Goal: Task Accomplishment & Management: Manage account settings

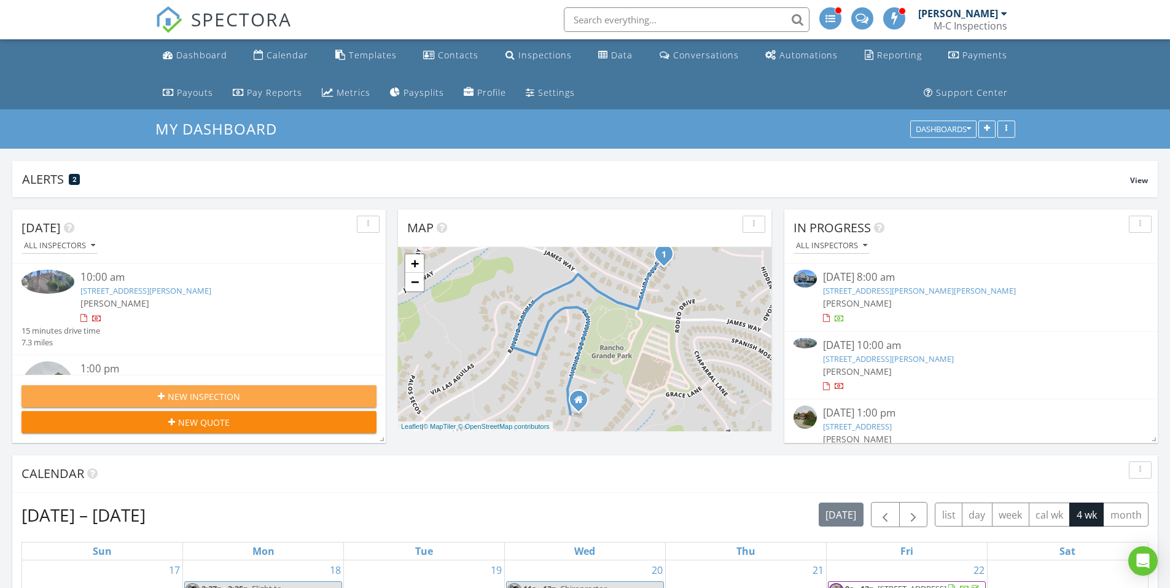
click at [237, 393] on span "New Inspection" at bounding box center [204, 396] width 72 height 13
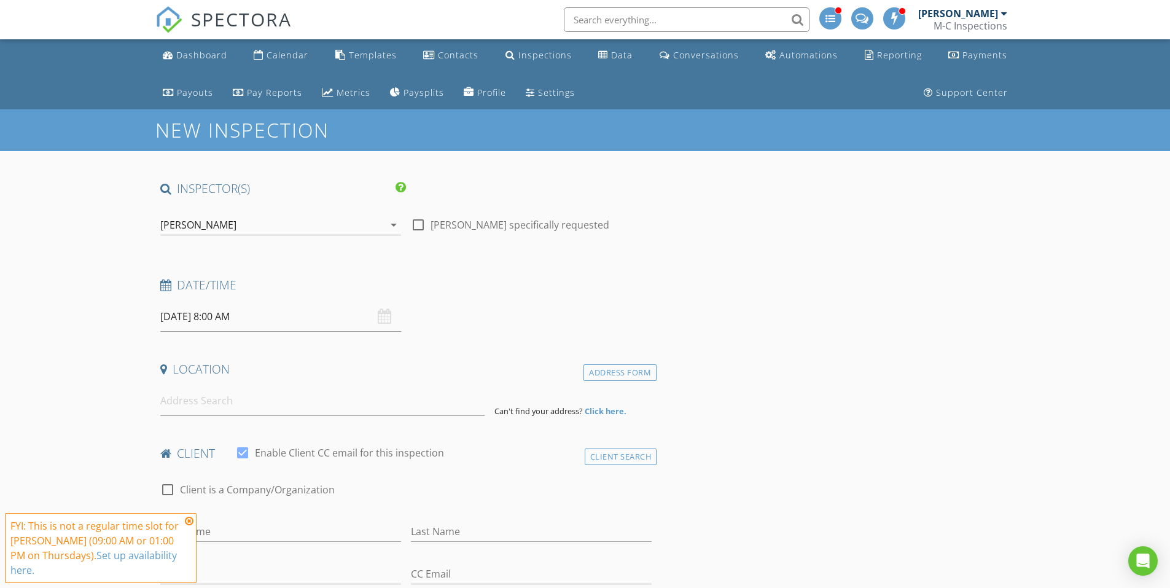
click at [343, 228] on div "[PERSON_NAME]" at bounding box center [271, 225] width 223 height 20
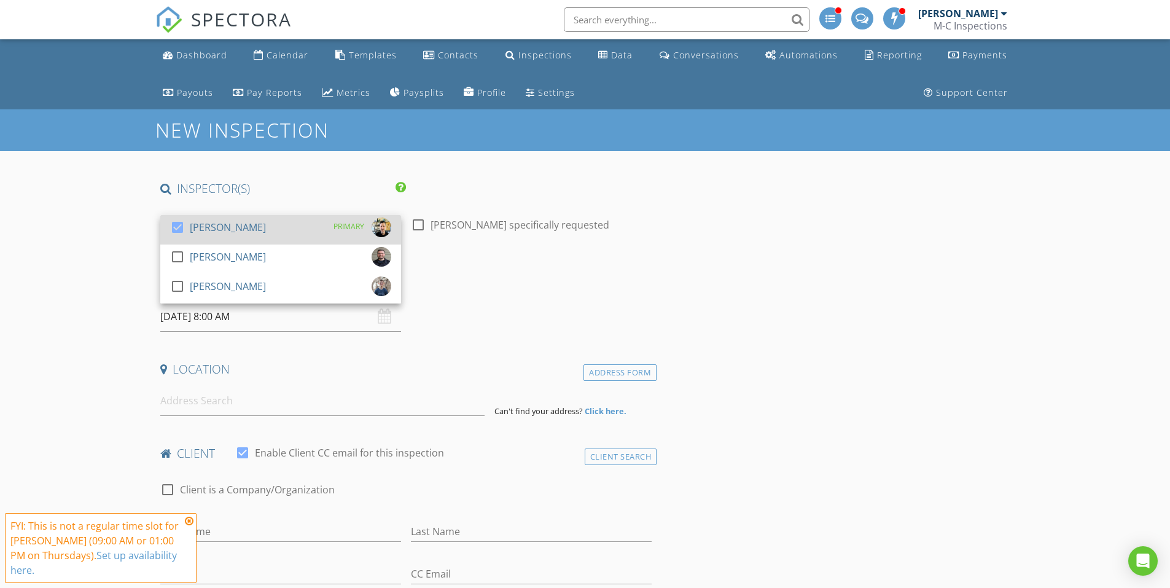
click at [173, 227] on div at bounding box center [177, 227] width 21 height 21
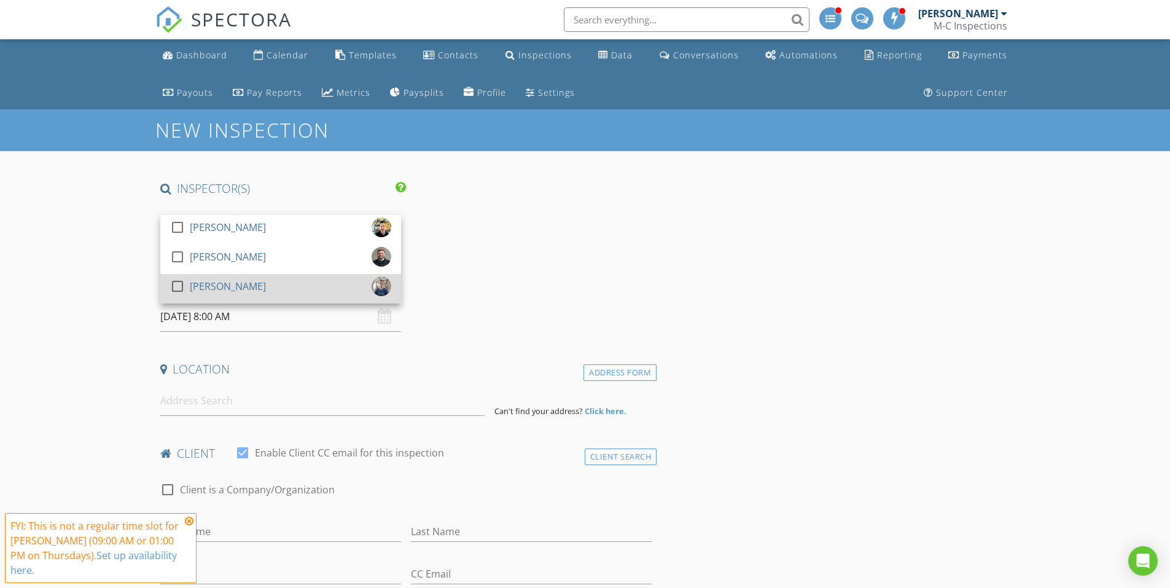
click at [177, 285] on div at bounding box center [177, 286] width 21 height 21
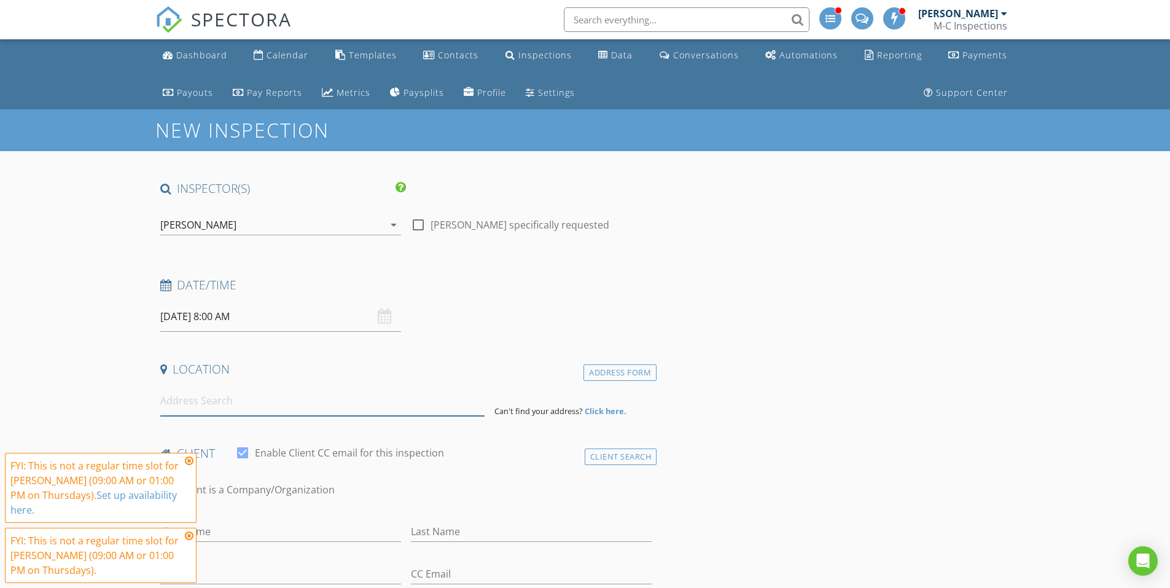
click at [317, 391] on input at bounding box center [322, 401] width 324 height 30
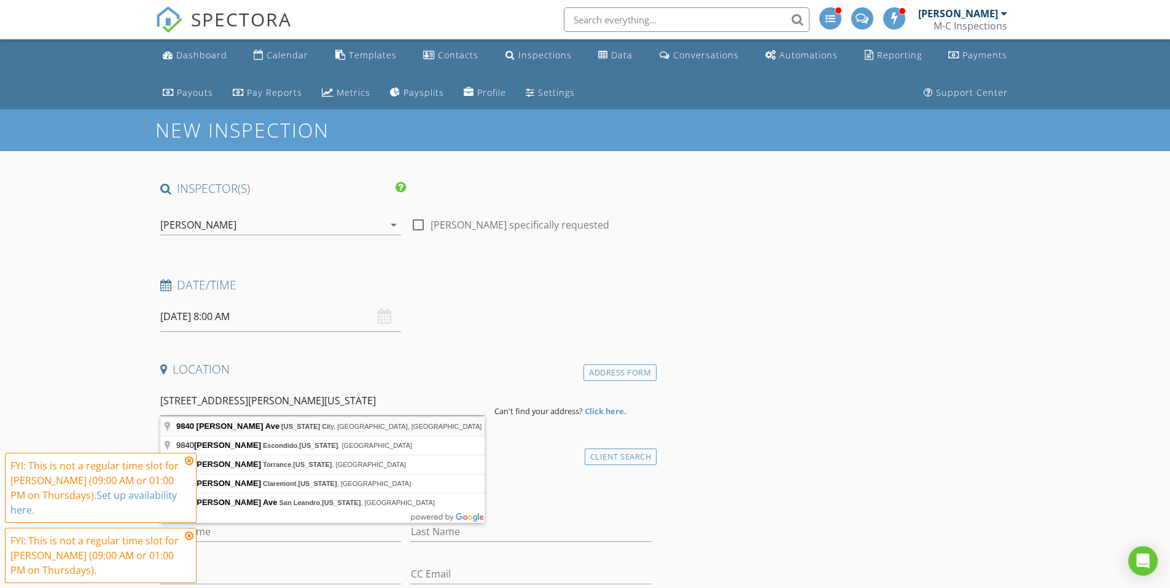
type input "9840 Margery Ave, California City, CA, USA"
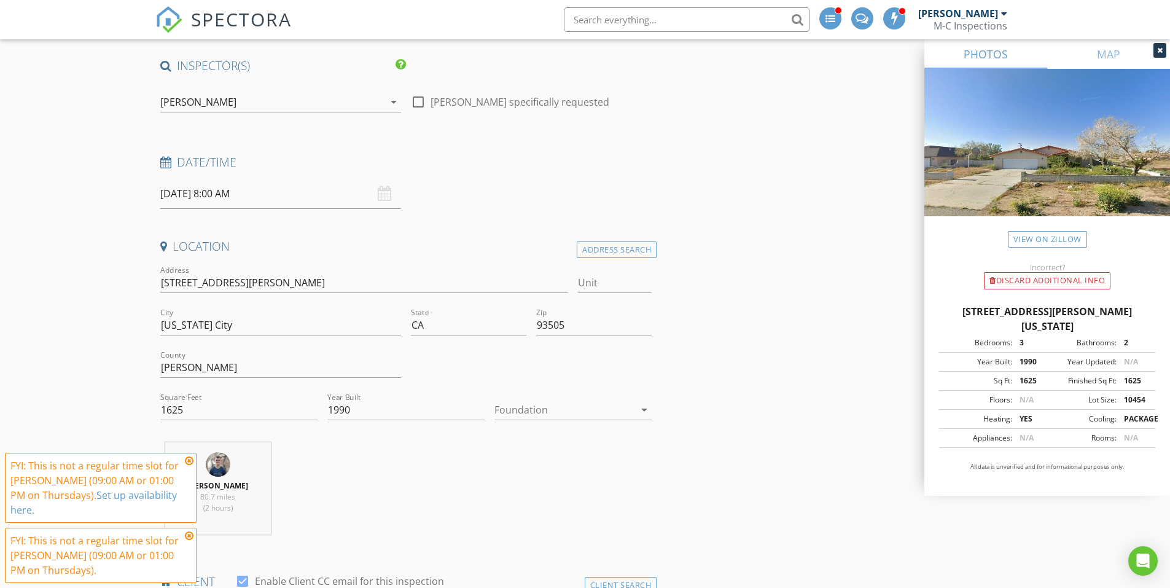
scroll to position [246, 0]
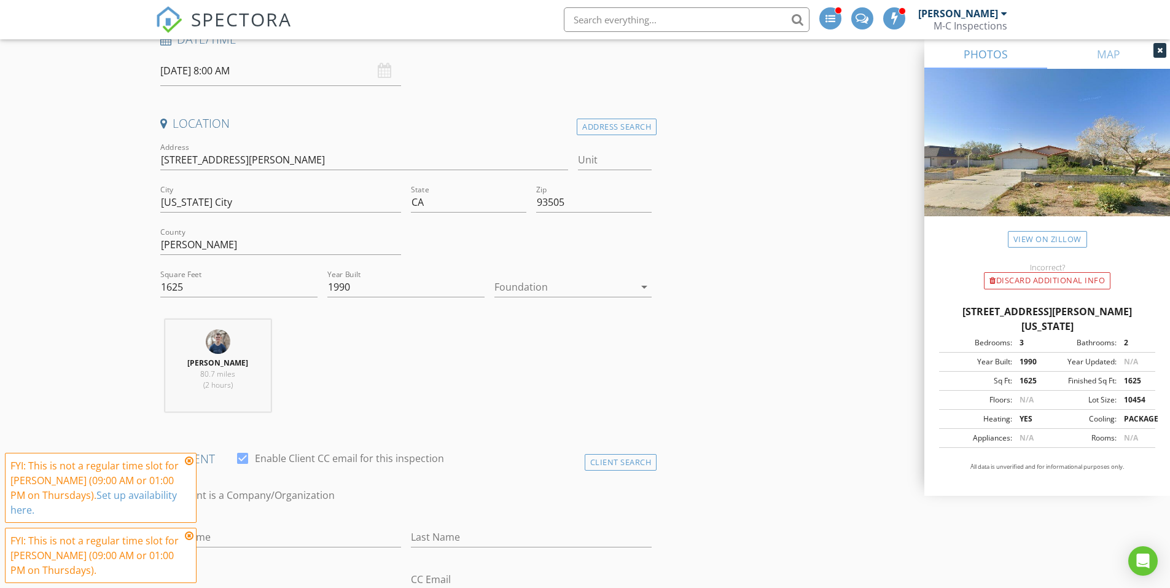
click at [615, 288] on div at bounding box center [564, 287] width 140 height 20
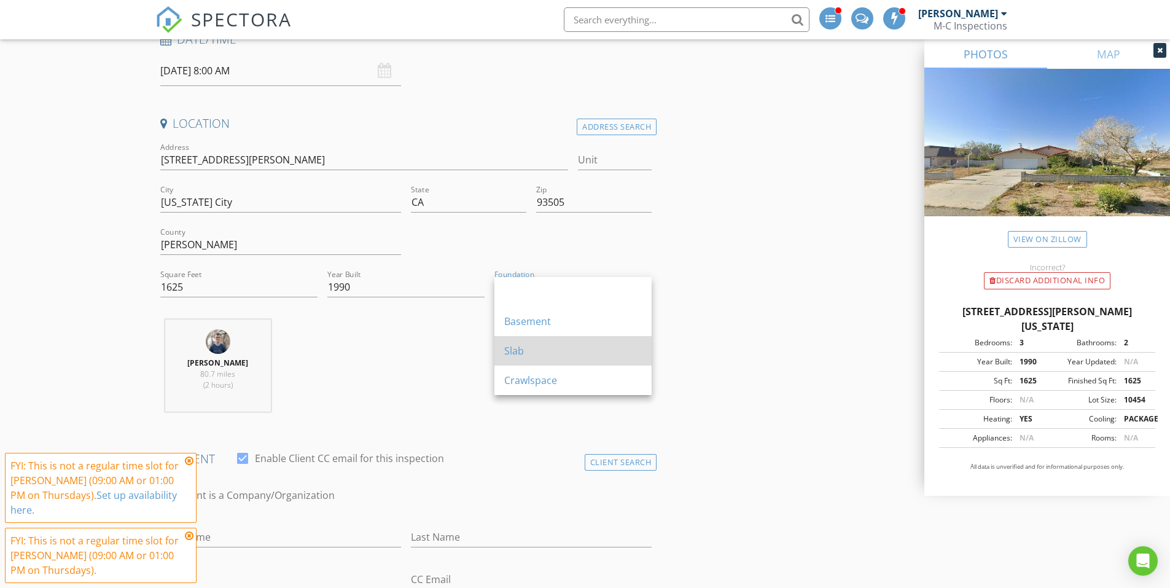
click at [541, 354] on div "Slab" at bounding box center [573, 350] width 138 height 15
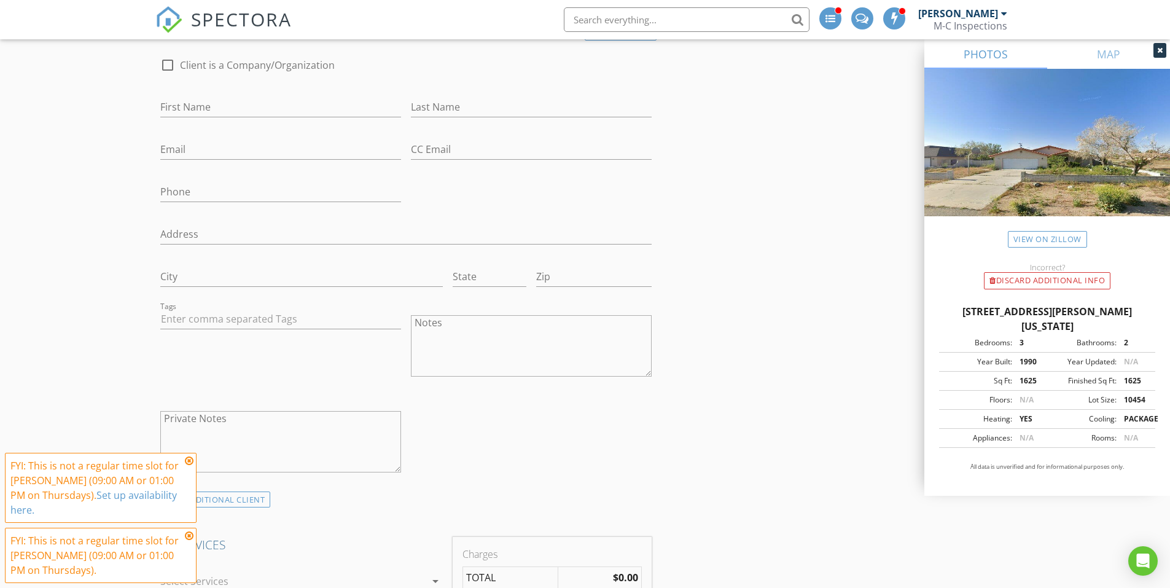
scroll to position [982, 0]
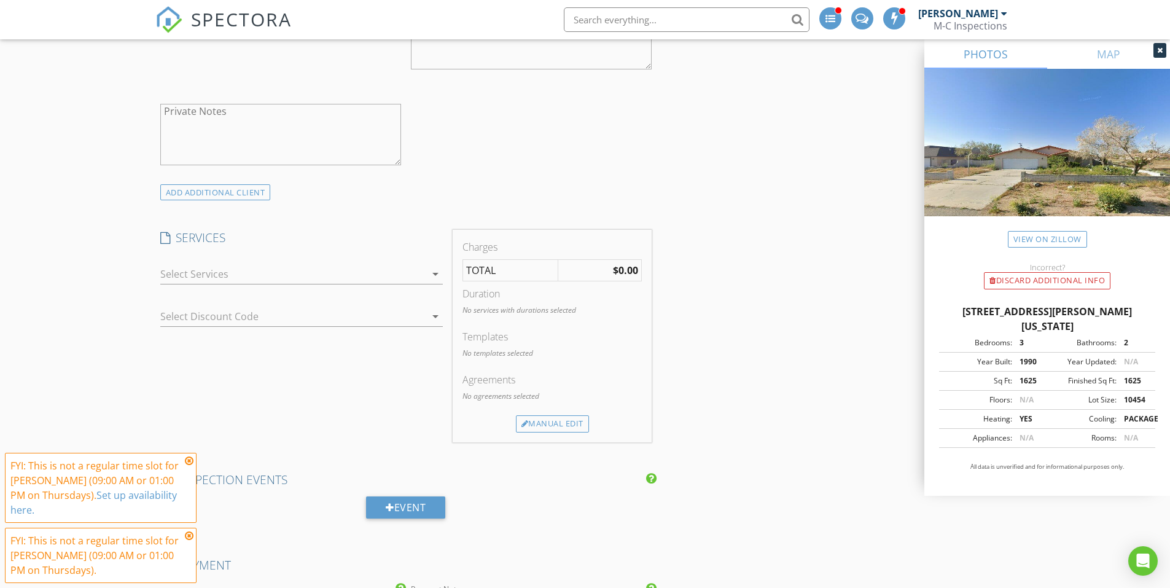
click at [421, 272] on div at bounding box center [292, 274] width 265 height 20
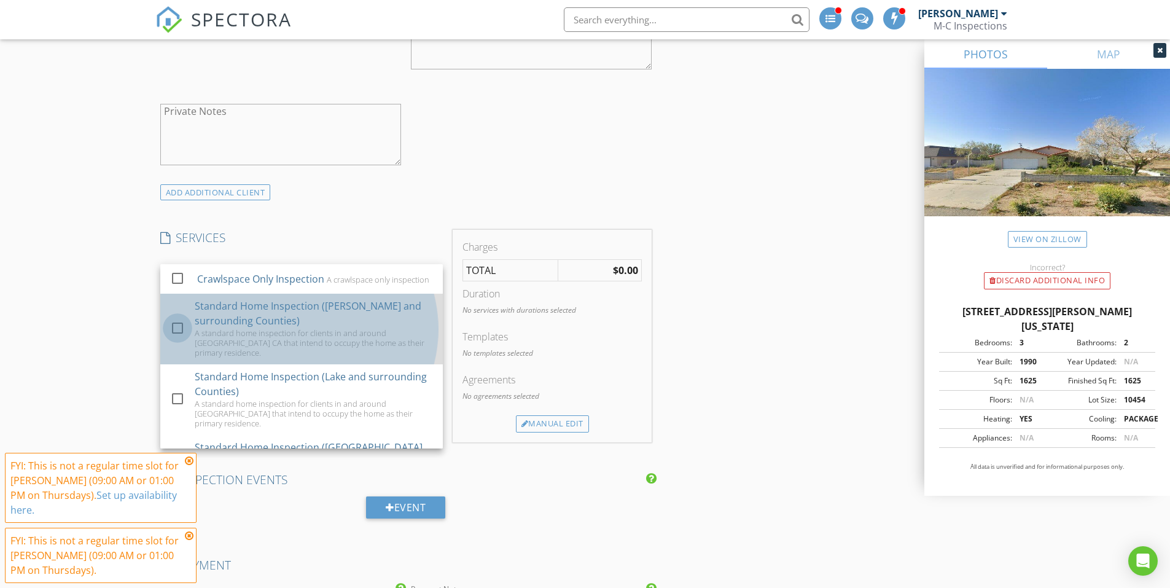
click at [169, 333] on div at bounding box center [177, 327] width 21 height 21
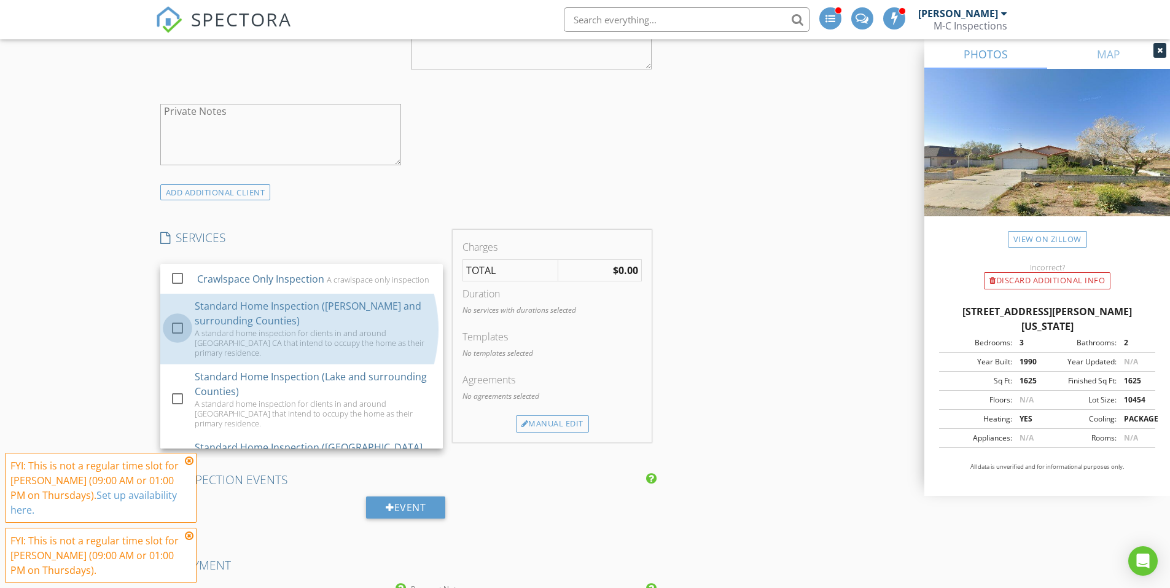
checkbox input "true"
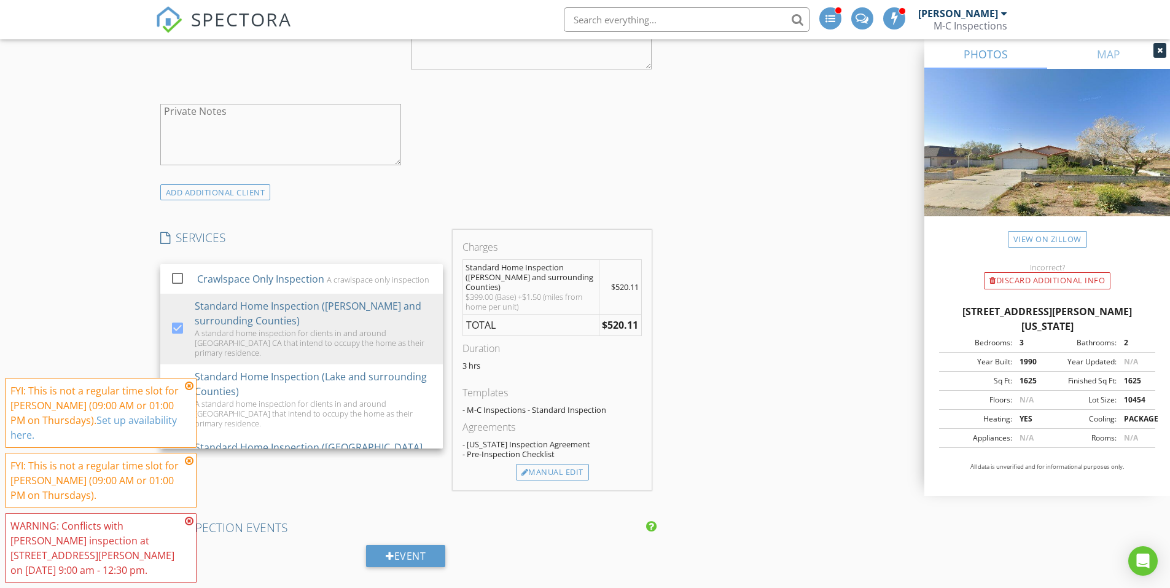
click at [441, 222] on div "INSPECTOR(S) check_box_outline_blank Matt Cantrell check_box_outline_blank Kyle…" at bounding box center [406, 436] width 502 height 2477
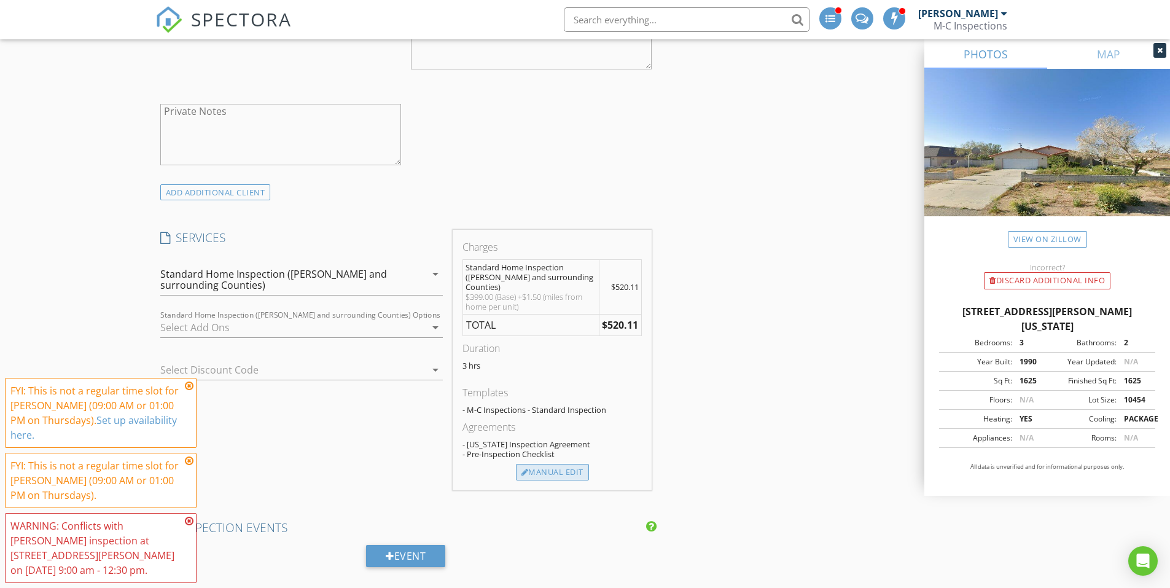
click at [555, 464] on div "Manual Edit" at bounding box center [552, 472] width 73 height 17
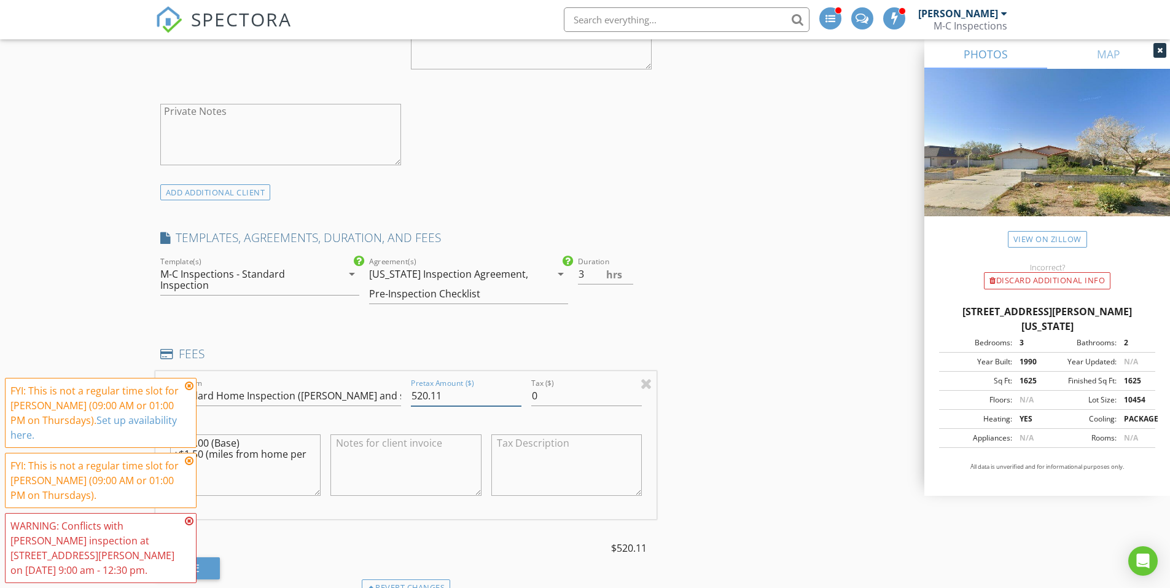
drag, startPoint x: 449, startPoint y: 398, endPoint x: 390, endPoint y: 395, distance: 59.7
click at [390, 395] on div "Line Item Standard Home Inspection (Kern and surrounding Counties) Pretax Amoun…" at bounding box center [406, 445] width 502 height 148
click at [685, 308] on div "INSPECTOR(S) check_box_outline_blank Matt Cantrell check_box_outline_blank Kyle…" at bounding box center [584, 525] width 859 height 2654
click at [192, 386] on icon at bounding box center [189, 386] width 9 height 10
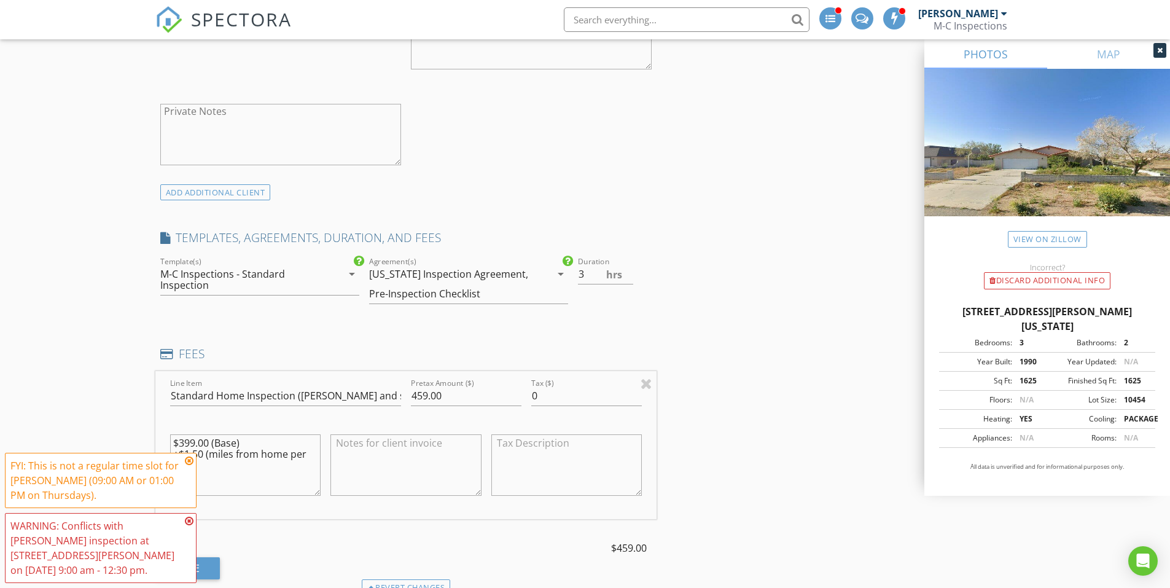
click at [187, 459] on icon at bounding box center [189, 461] width 9 height 10
click at [188, 519] on icon at bounding box center [189, 521] width 9 height 10
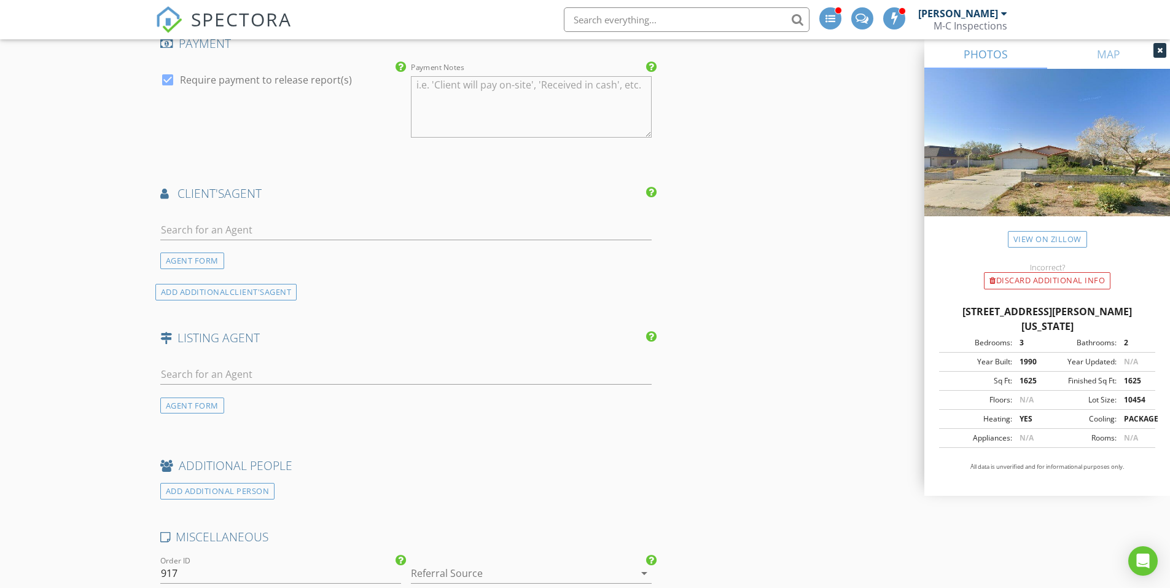
scroll to position [1842, 0]
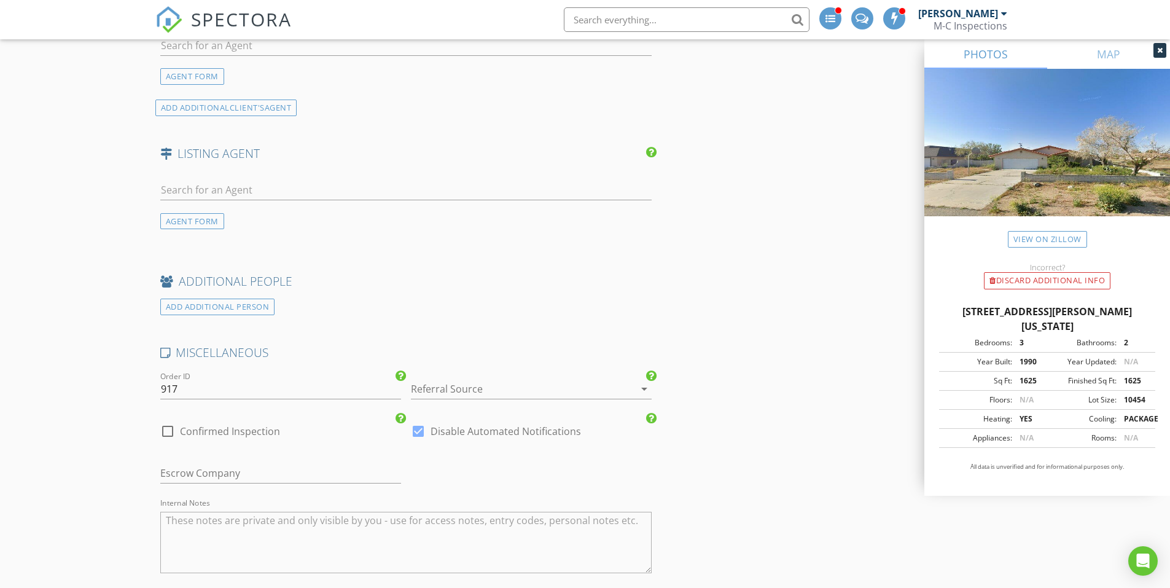
click at [594, 388] on div at bounding box center [514, 389] width 206 height 20
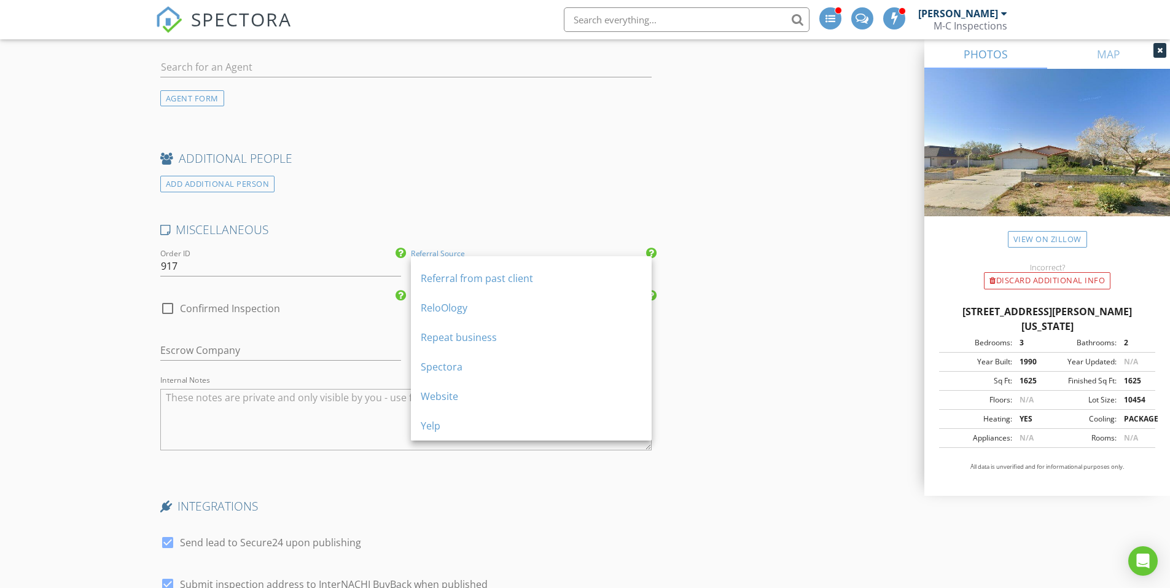
scroll to position [0, 0]
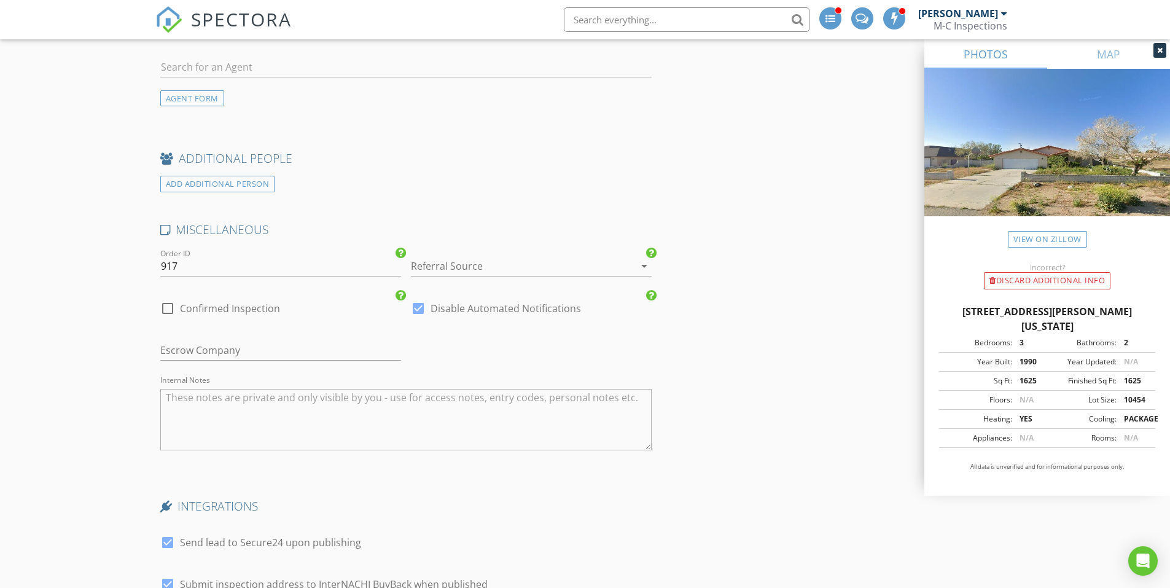
click at [631, 265] on div at bounding box center [626, 265] width 15 height 15
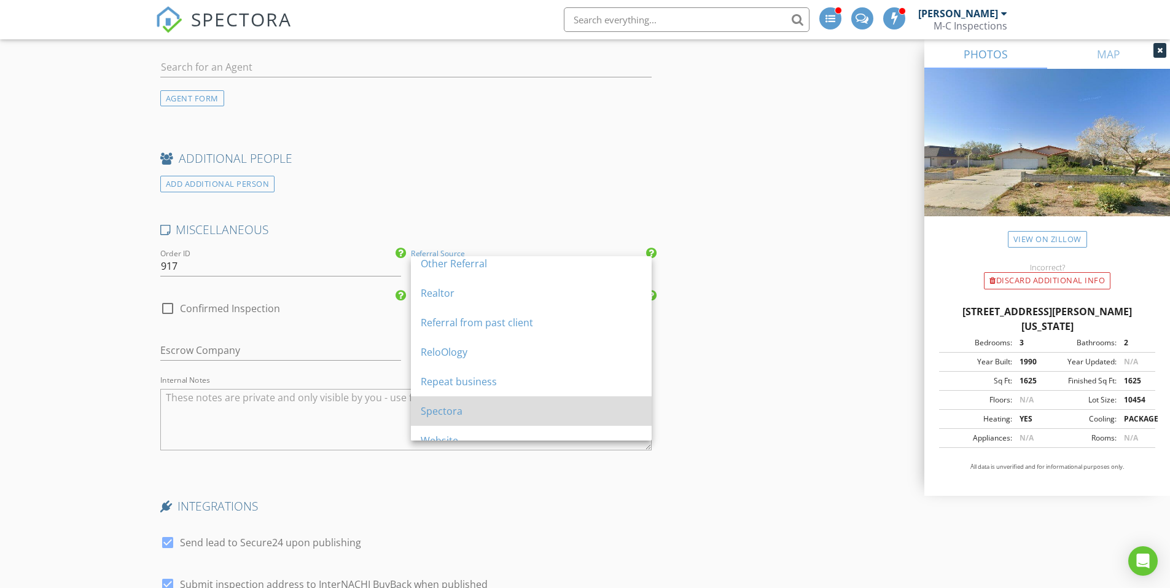
scroll to position [228, 0]
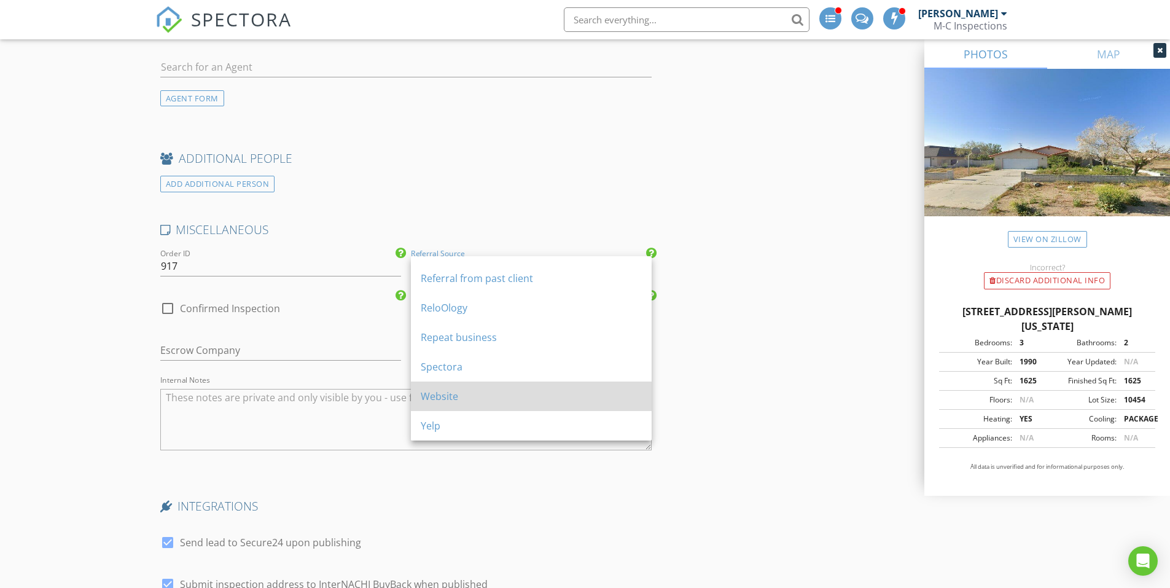
click at [467, 398] on div "Website" at bounding box center [531, 396] width 221 height 15
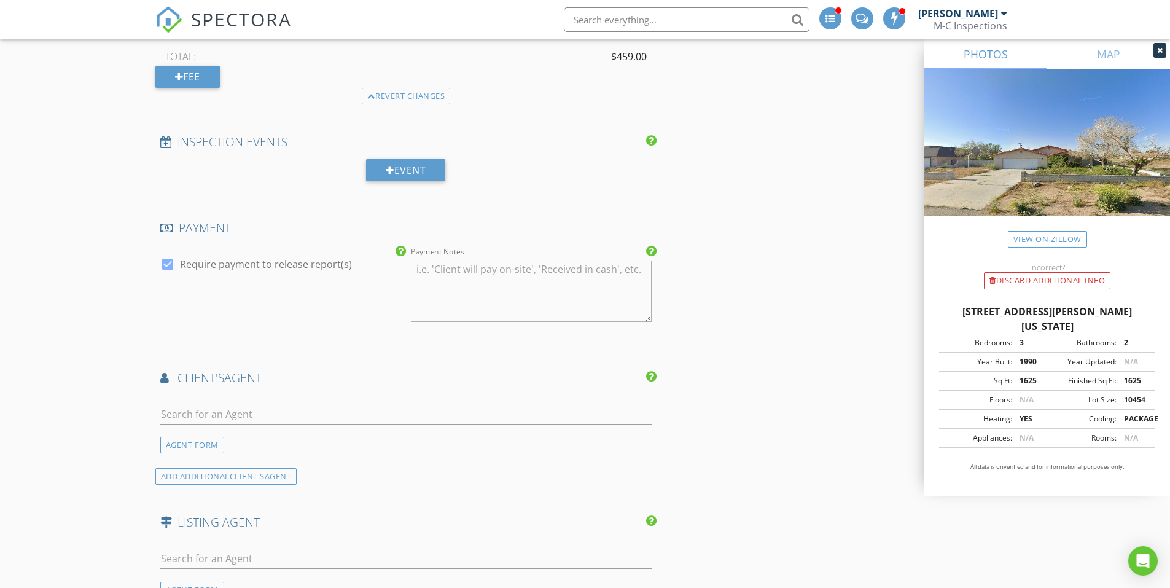
scroll to position [1105, 0]
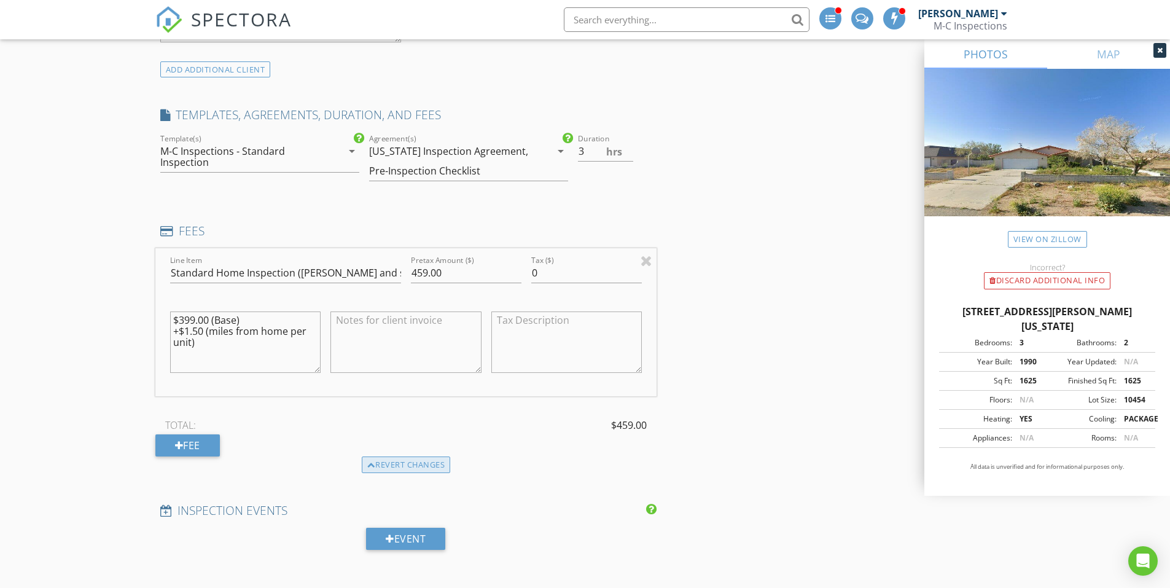
click at [408, 470] on div "Revert changes" at bounding box center [406, 464] width 89 height 17
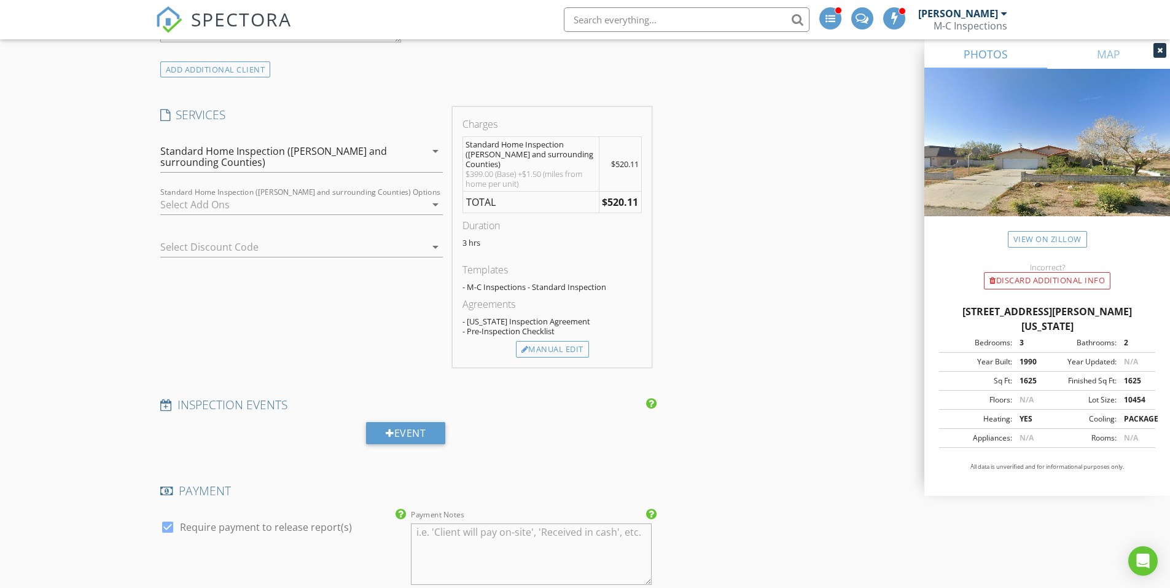
click at [385, 204] on div at bounding box center [292, 205] width 265 height 20
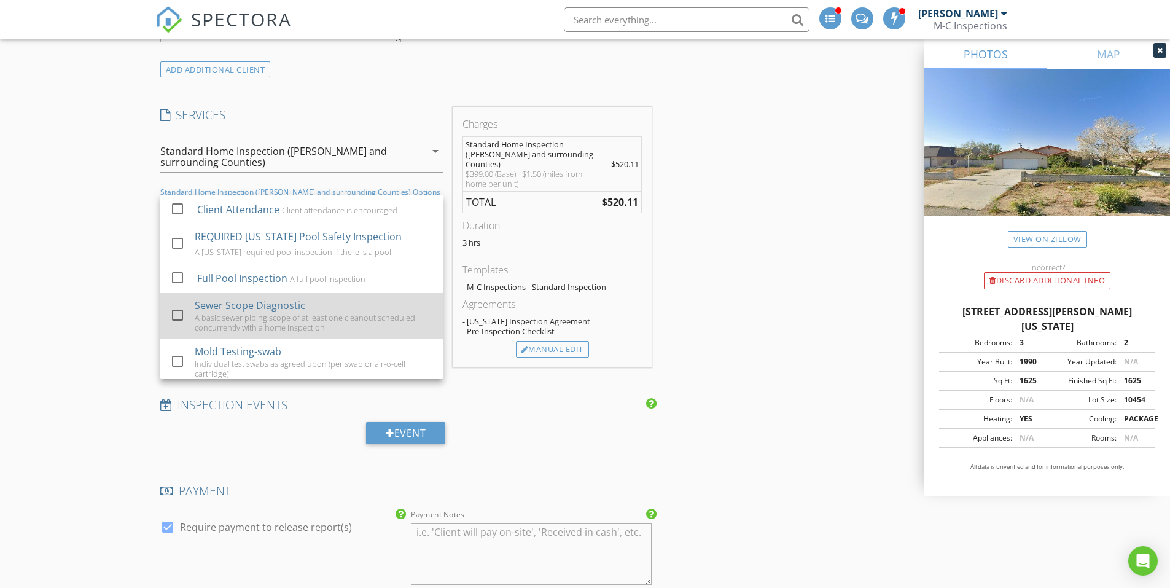
click at [288, 310] on div "Sewer Scope Diagnostic" at bounding box center [250, 305] width 111 height 15
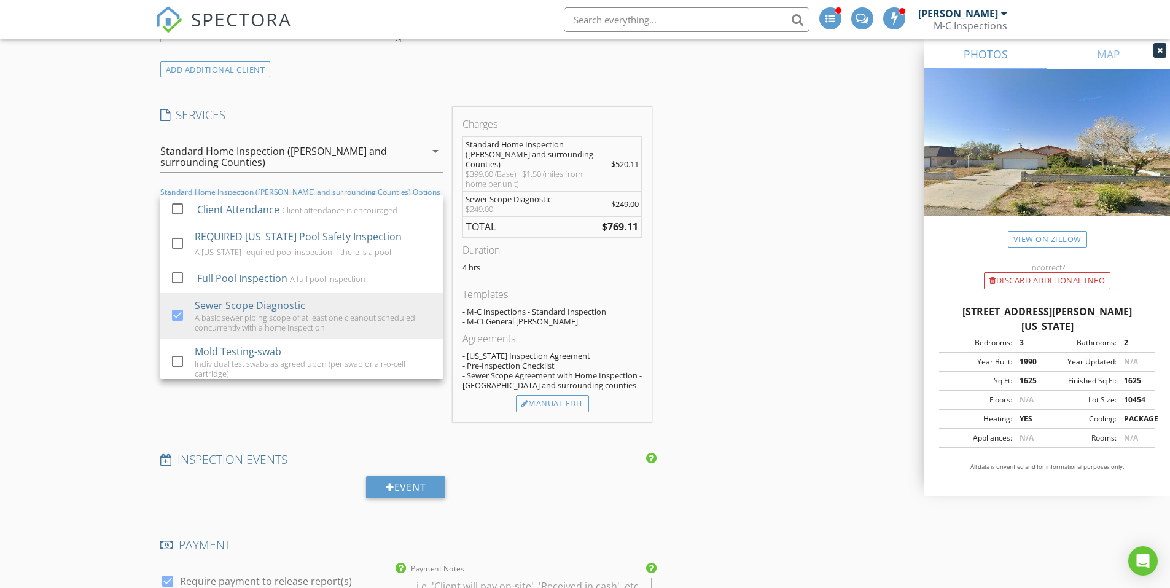
click at [397, 115] on h4 "SERVICES" at bounding box center [301, 115] width 282 height 16
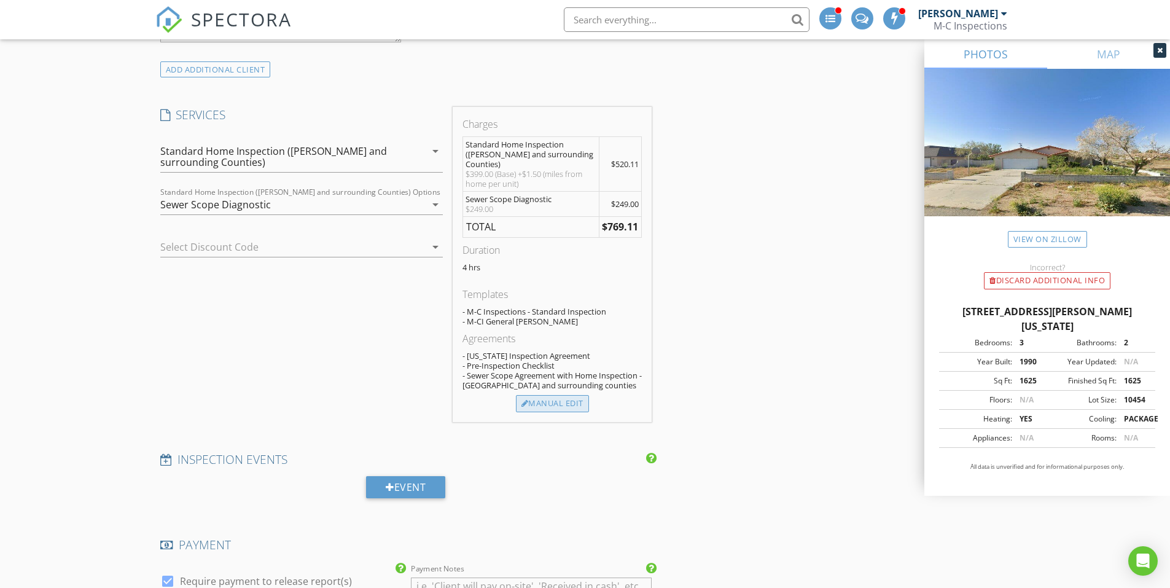
click at [560, 396] on div "Manual Edit" at bounding box center [552, 403] width 73 height 17
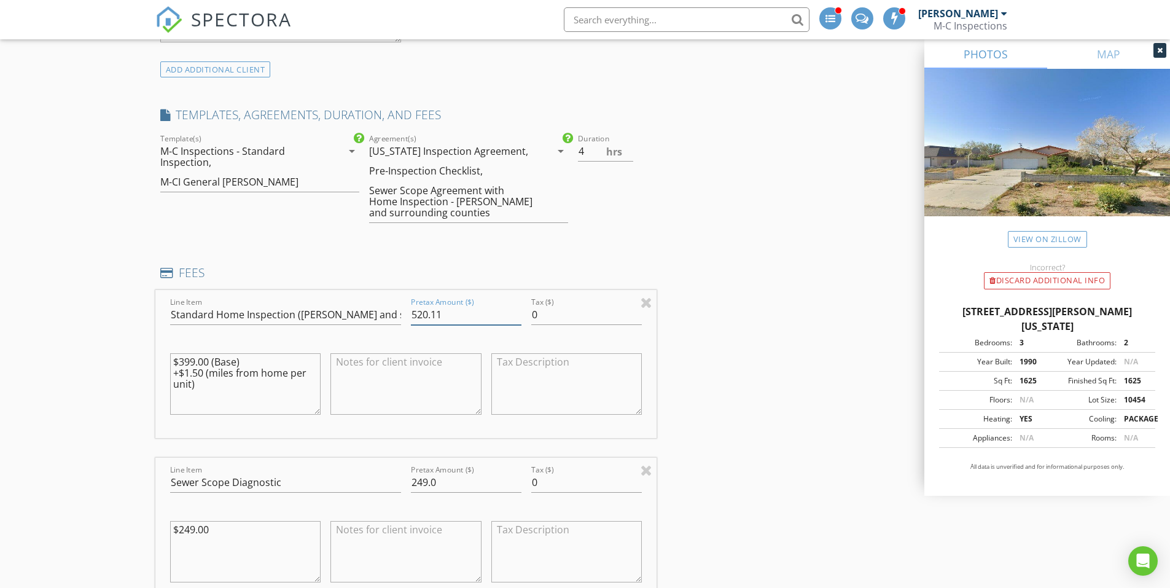
drag, startPoint x: 443, startPoint y: 317, endPoint x: 391, endPoint y: 314, distance: 52.3
click at [391, 314] on div "Line Item Standard Home Inspection (Kern and surrounding Counties) Pretax Amoun…" at bounding box center [406, 364] width 502 height 148
type input "459.00"
click at [742, 268] on div "INSPECTOR(S) check_box_outline_blank Matt Cantrell check_box_outline_blank Kyle…" at bounding box center [584, 506] width 859 height 2863
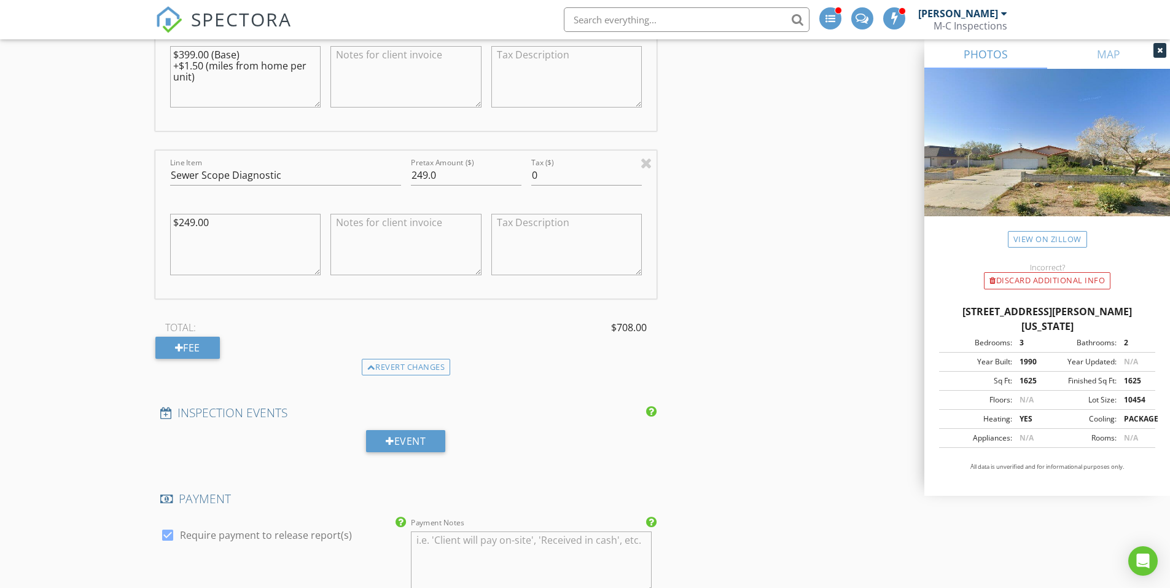
scroll to position [1289, 0]
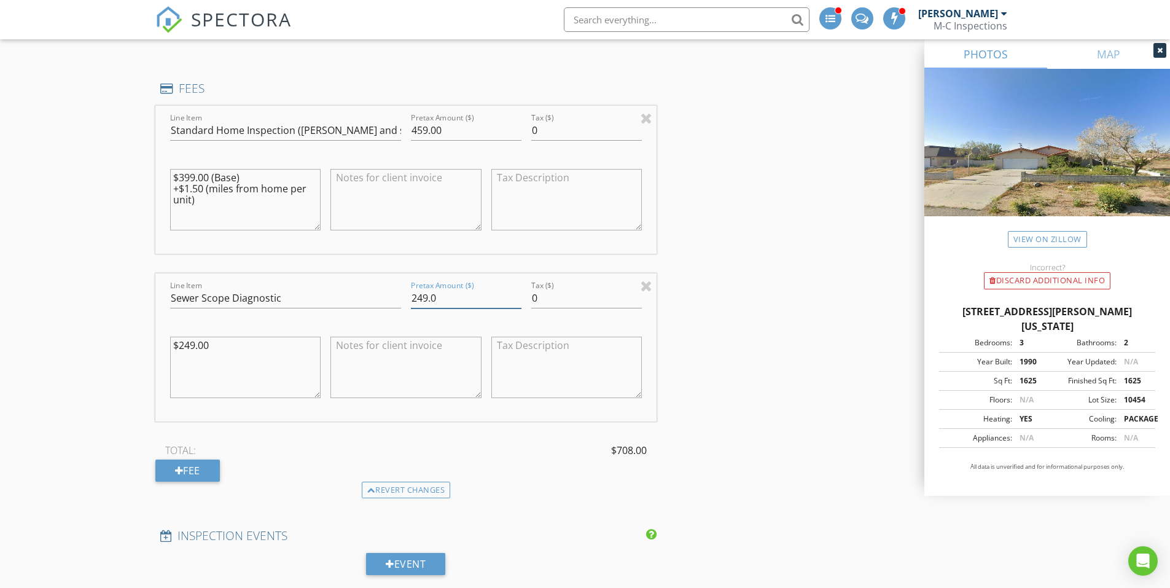
drag, startPoint x: 438, startPoint y: 299, endPoint x: 398, endPoint y: 303, distance: 39.5
click at [398, 303] on div "Line Item Sewer Scope Diagnostic Pretax Amount ($) 249.0 Tax ($) 0 $249.00" at bounding box center [406, 347] width 502 height 148
type input "149.00"
click at [767, 294] on div "INSPECTOR(S) check_box_outline_blank Matt Cantrell check_box_outline_blank Kyle…" at bounding box center [584, 322] width 859 height 2863
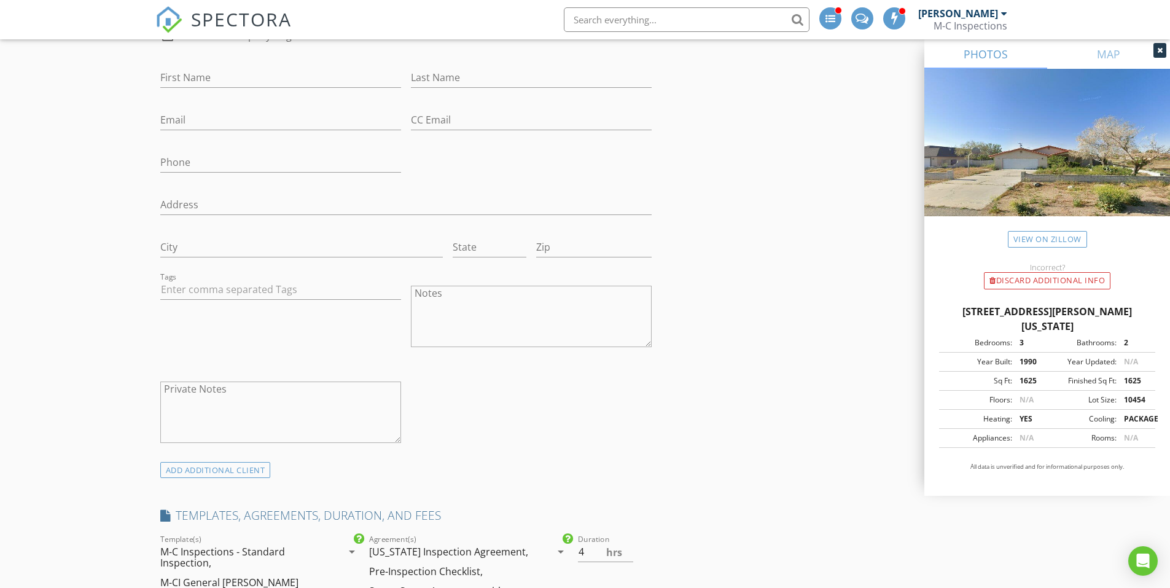
scroll to position [582, 0]
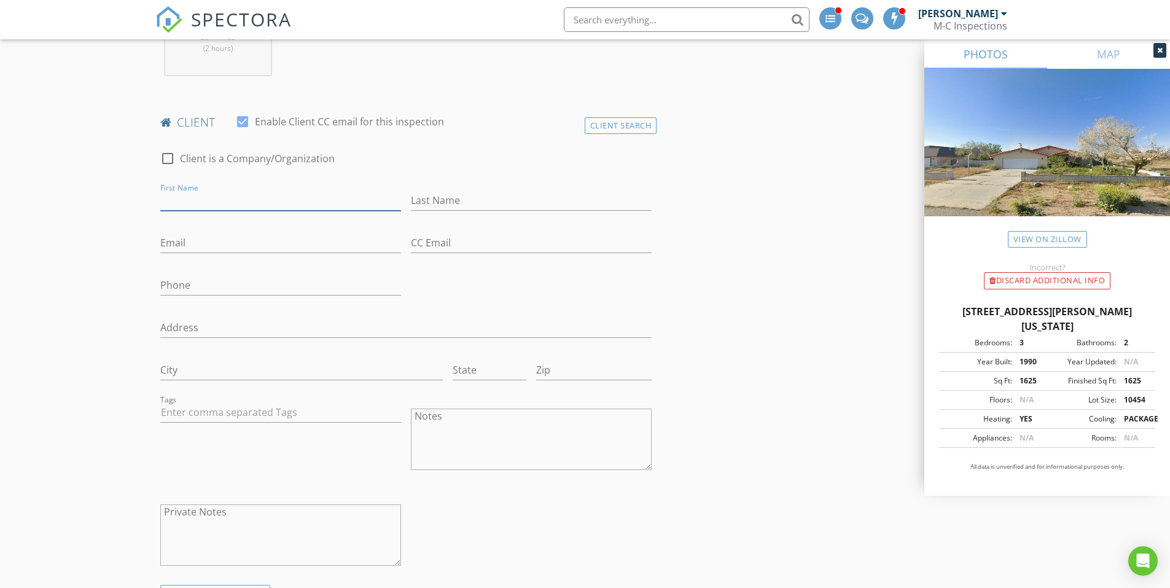
click at [273, 203] on input "First Name" at bounding box center [280, 200] width 241 height 20
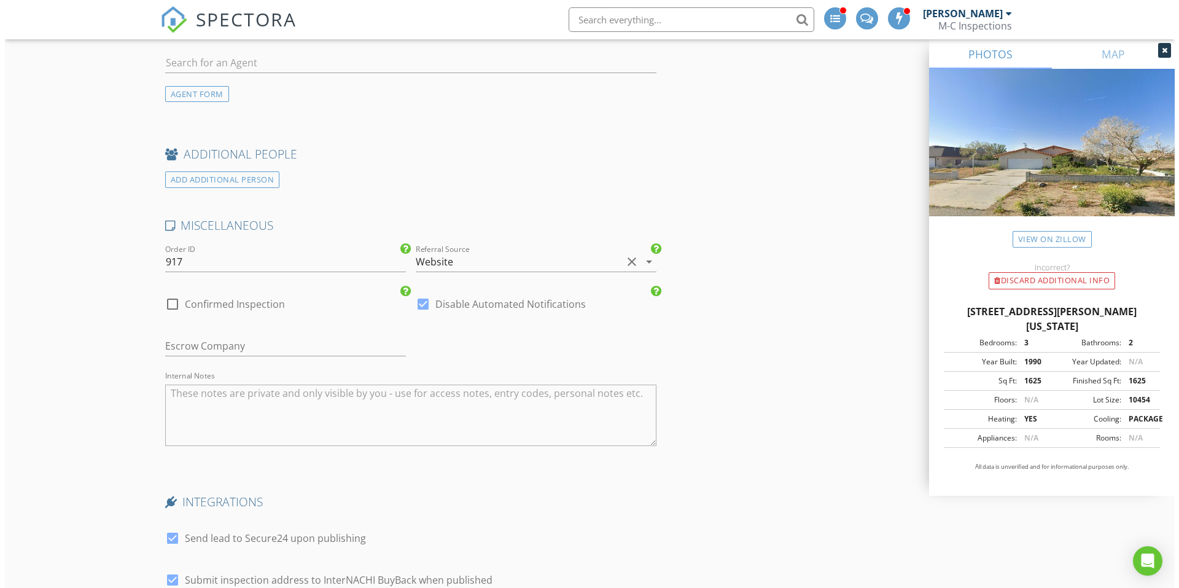
scroll to position [2485, 0]
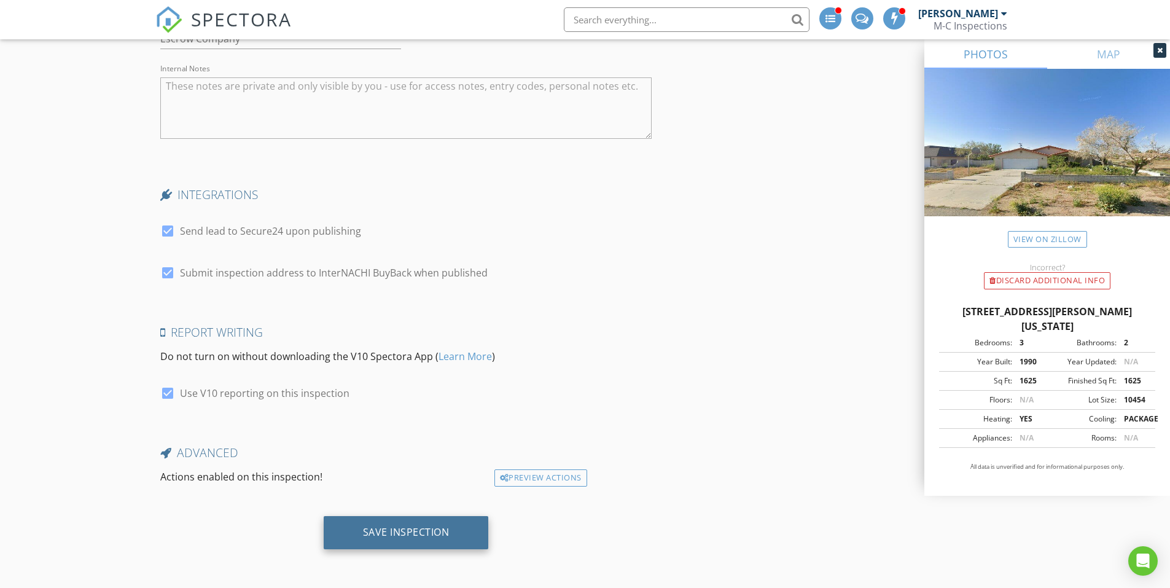
type input "Lucy"
click at [425, 534] on div "Save Inspection" at bounding box center [406, 532] width 87 height 12
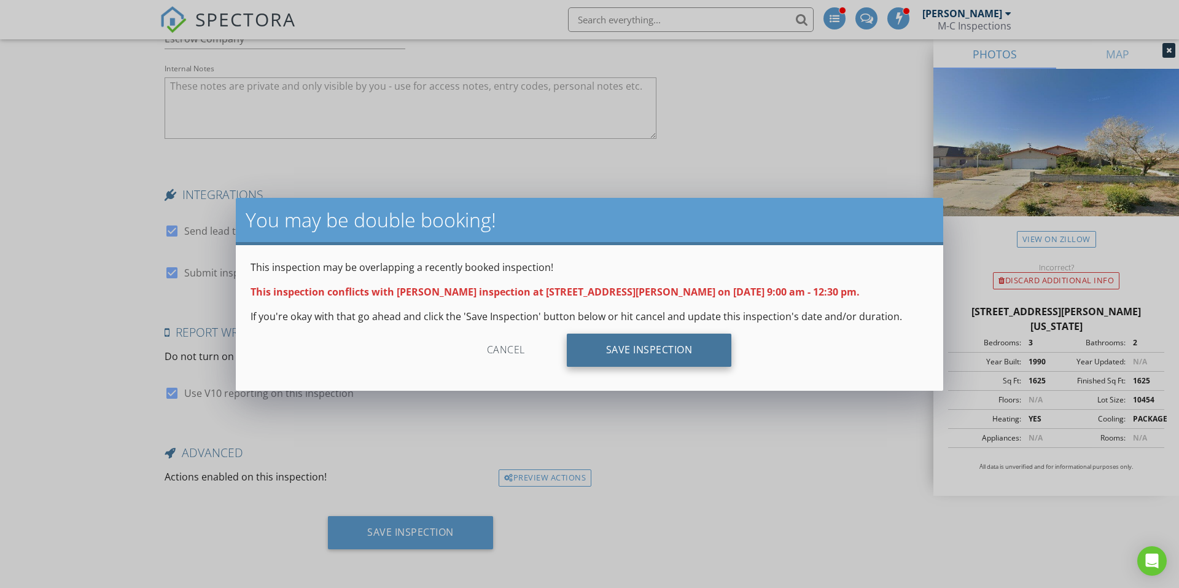
click at [648, 355] on div "Save Inspection" at bounding box center [649, 349] width 165 height 33
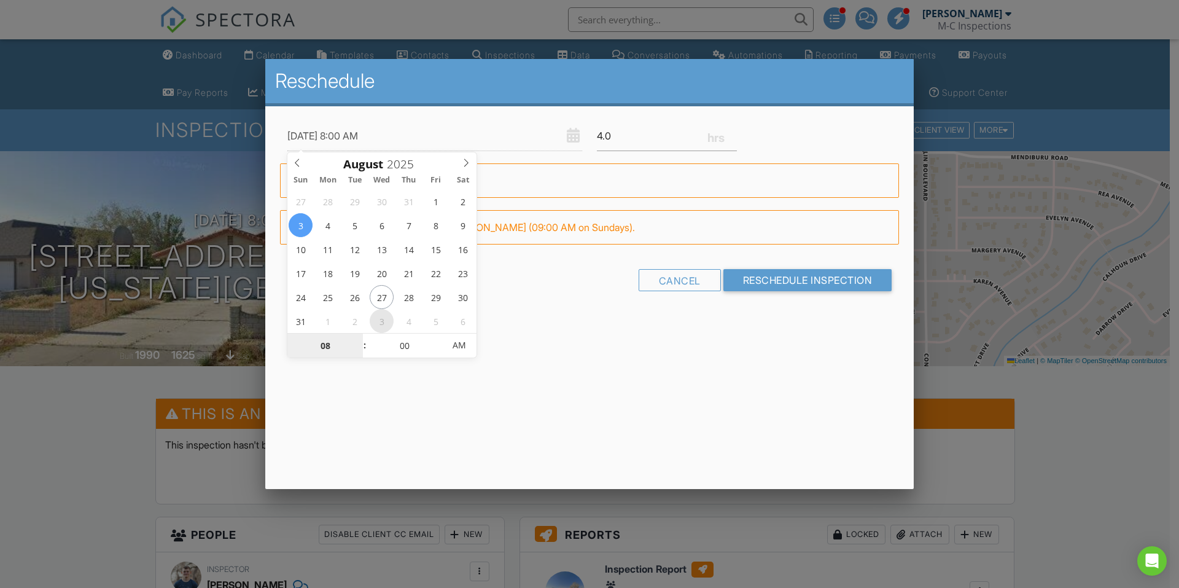
type input "[DATE] 8:00 AM"
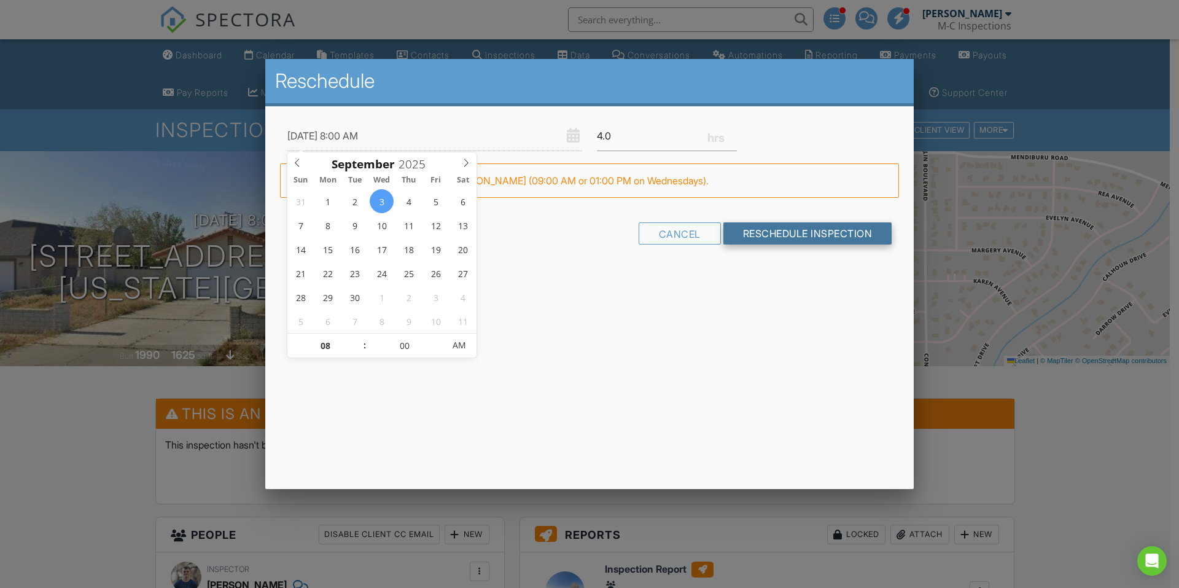
click at [818, 227] on input "Reschedule Inspection" at bounding box center [807, 233] width 169 height 22
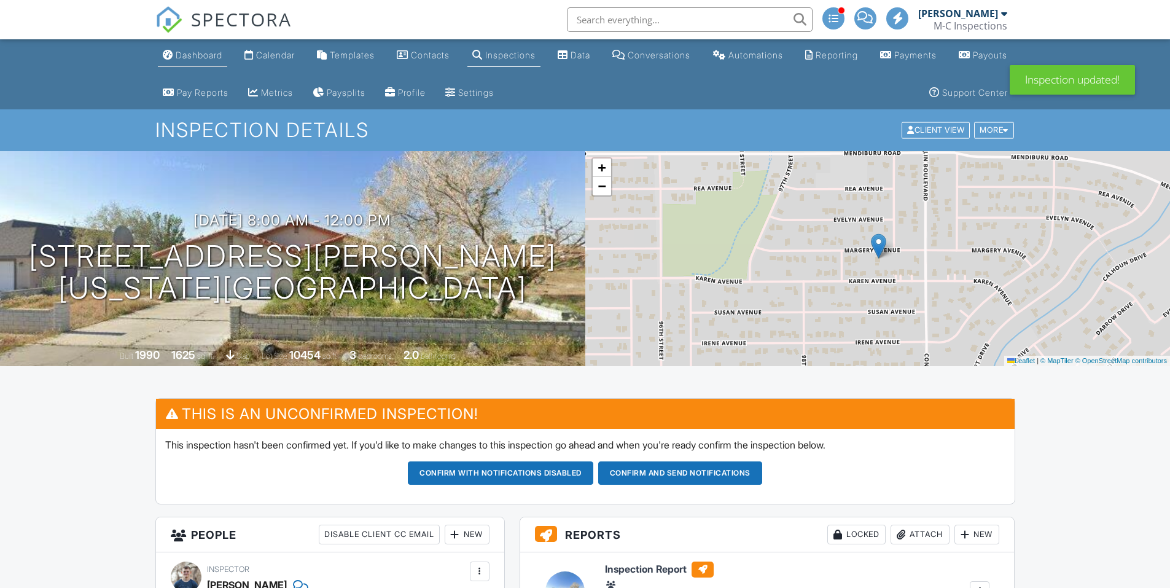
click at [203, 64] on link "Dashboard" at bounding box center [192, 55] width 69 height 23
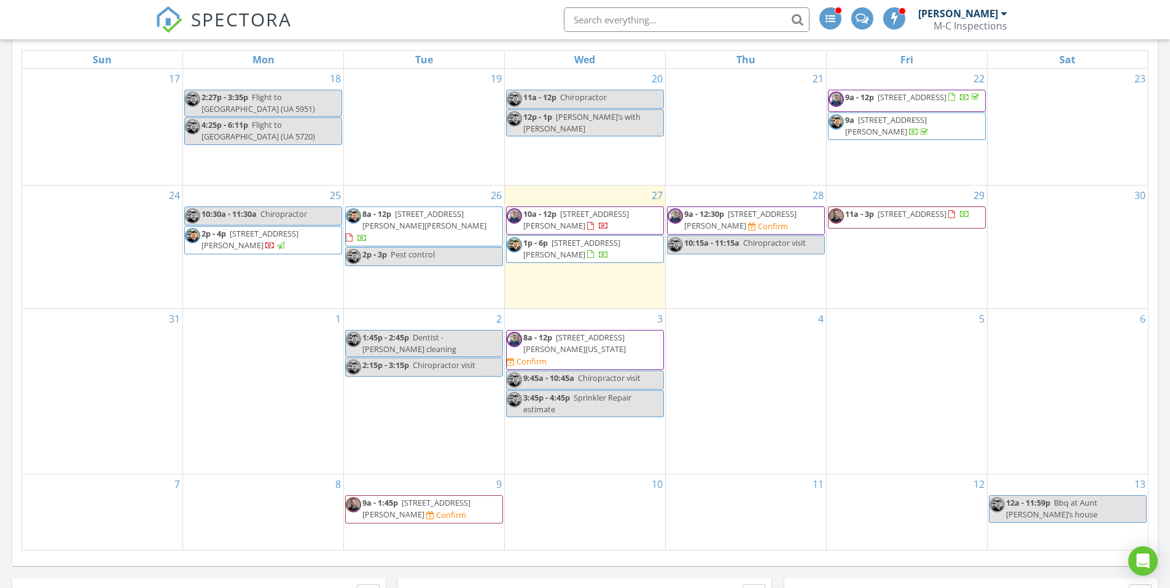
scroll to position [553, 0]
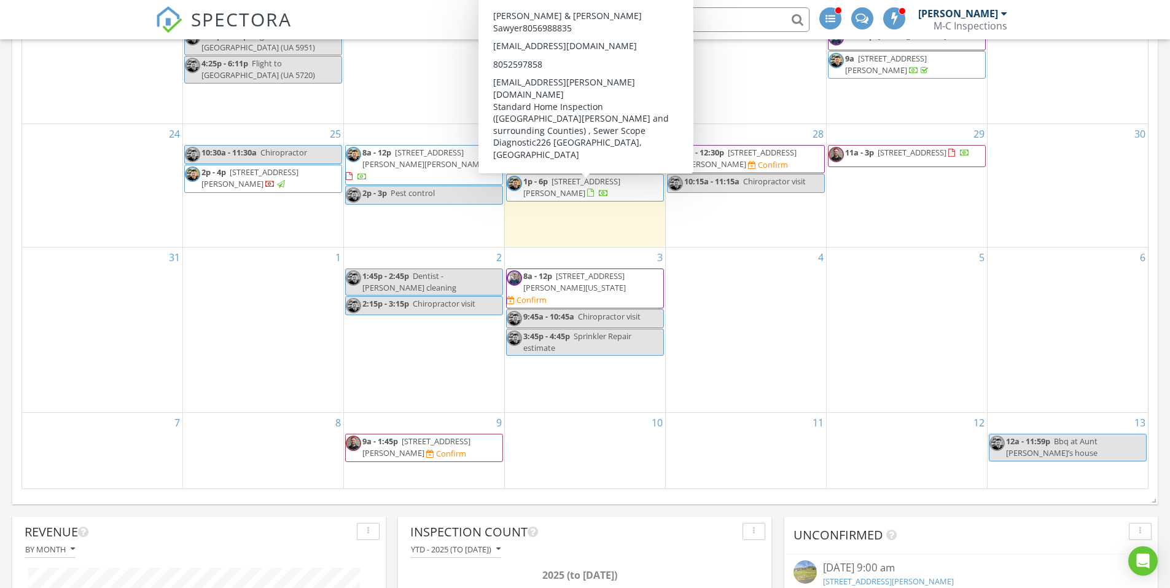
click at [616, 193] on span "226 Salida Del Sol, Arroyo Grande 93420" at bounding box center [571, 187] width 97 height 23
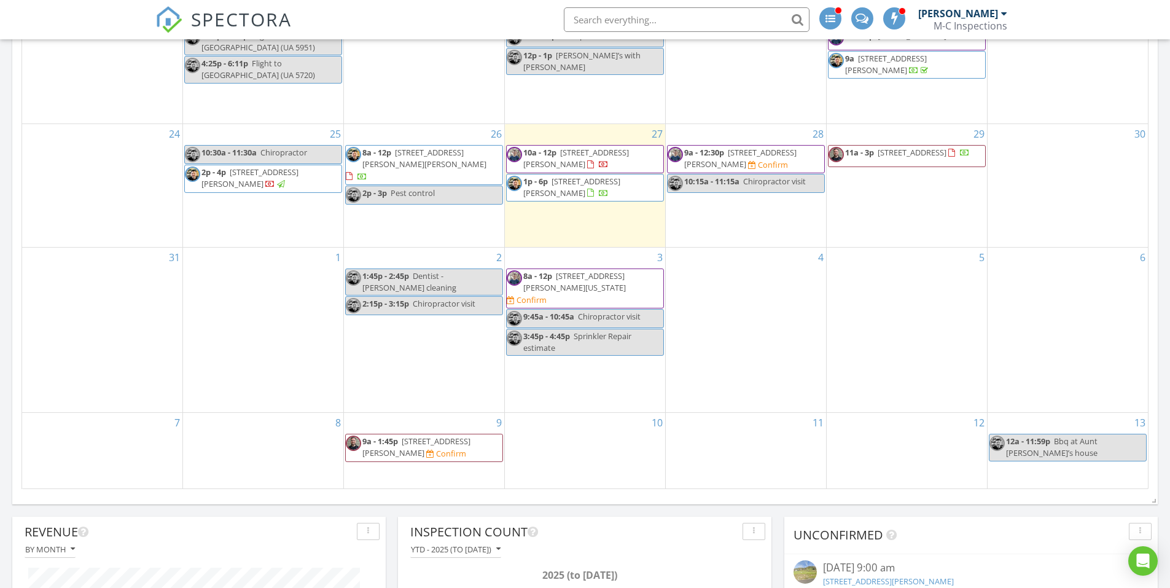
drag, startPoint x: 750, startPoint y: 179, endPoint x: 749, endPoint y: 165, distance: 14.2
click at [749, 165] on span "27861 Cummings Valley Rd, Tehachapi 93561" at bounding box center [740, 158] width 112 height 23
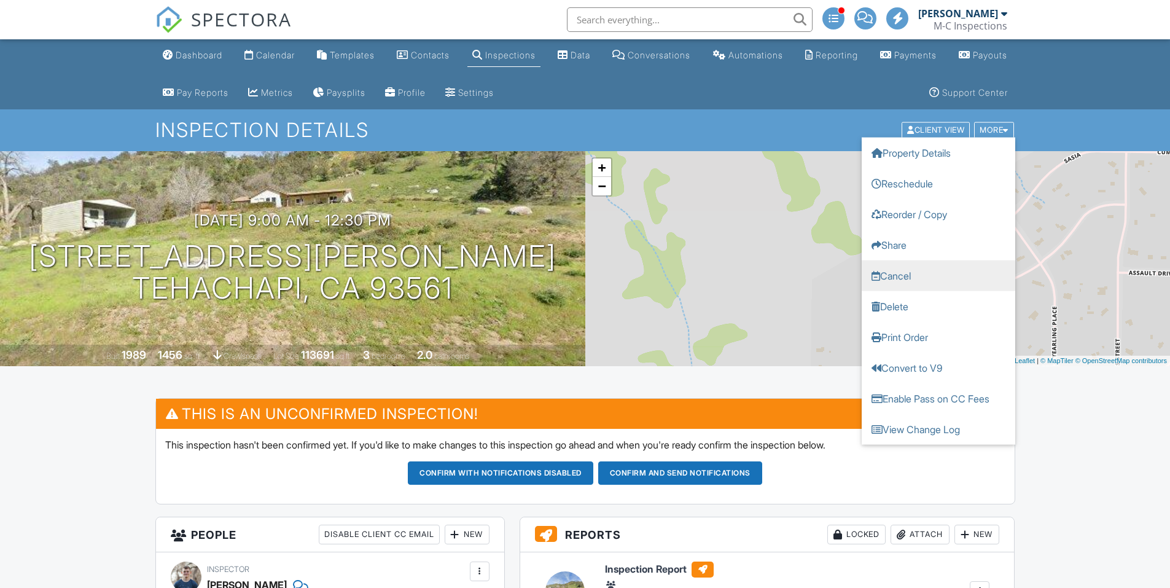
click at [895, 276] on link "Cancel" at bounding box center [937, 275] width 153 height 31
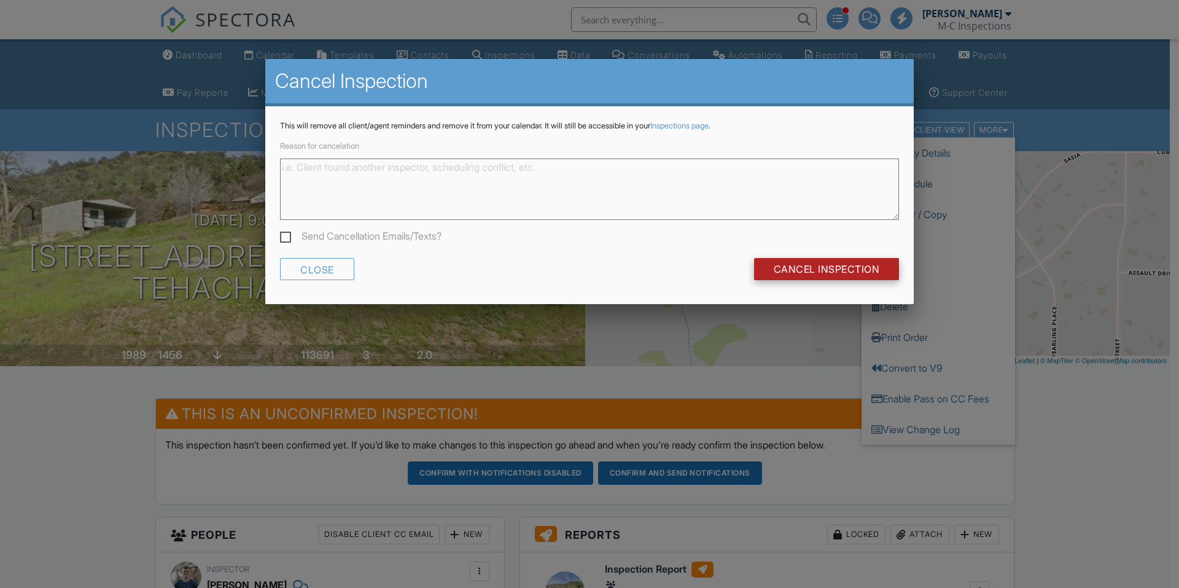
click at [829, 278] on input "Cancel Inspection" at bounding box center [827, 269] width 146 height 22
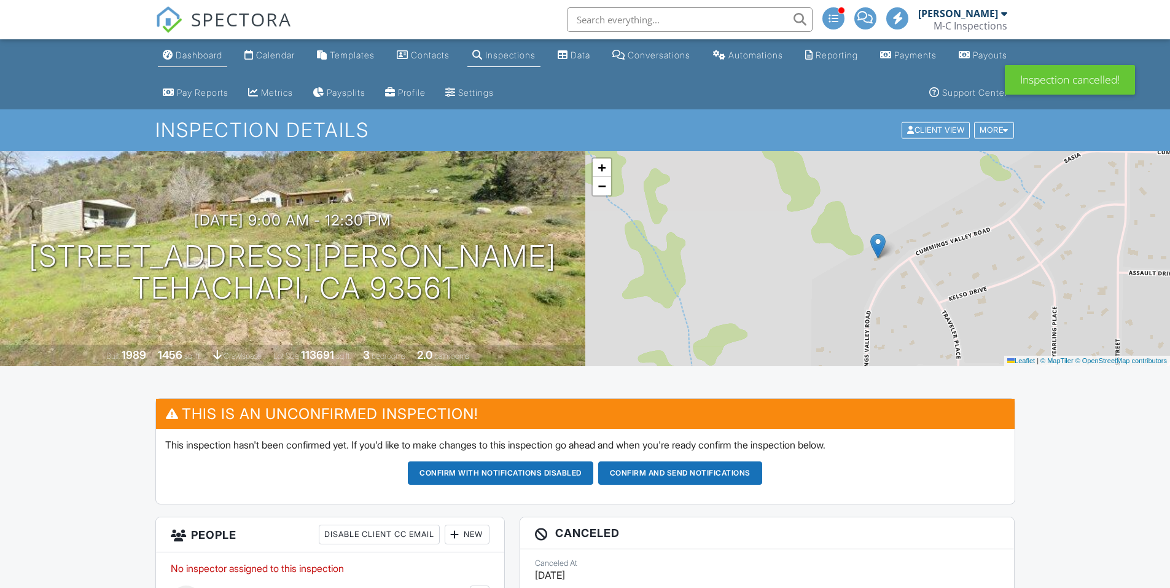
click at [202, 58] on div "Dashboard" at bounding box center [199, 55] width 47 height 10
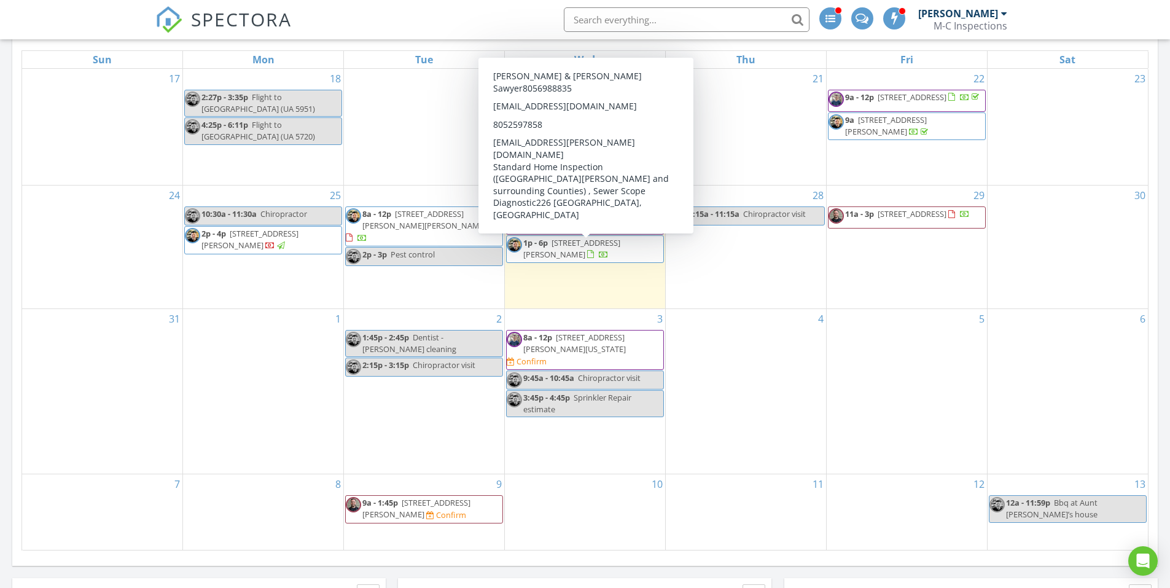
scroll to position [430, 0]
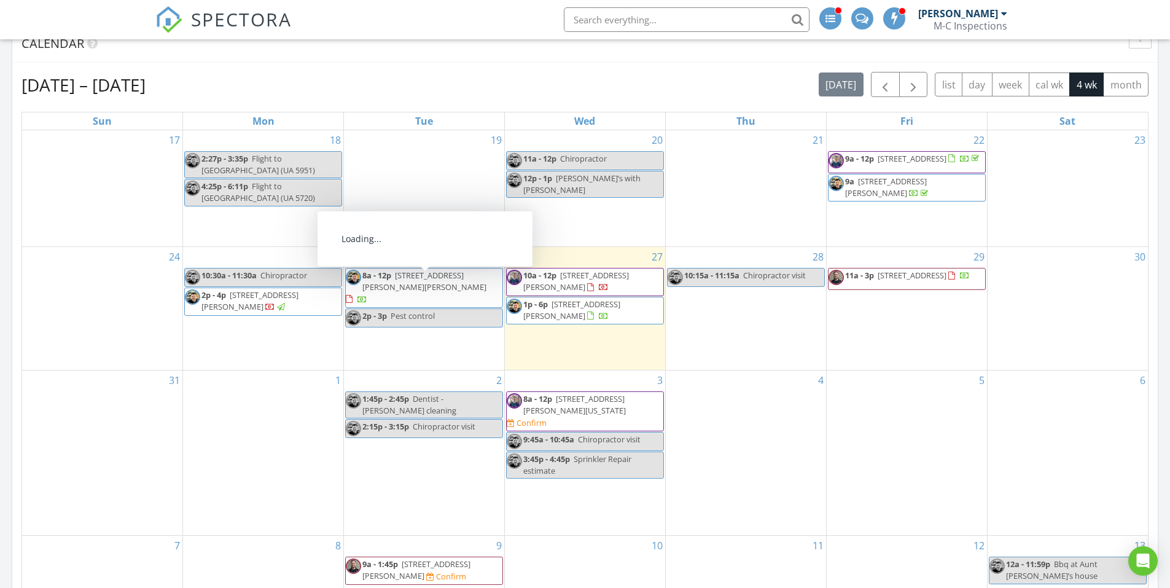
click at [423, 292] on span "8a - 12p 1075 Rossi Rd B, Templeton 93465" at bounding box center [424, 288] width 157 height 36
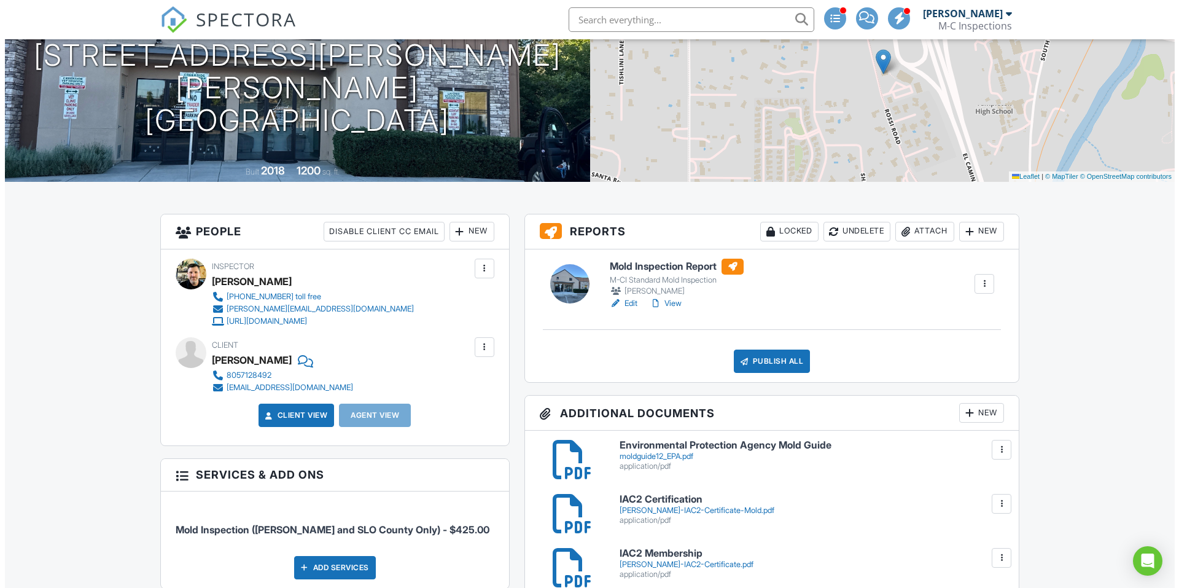
scroll to position [123, 0]
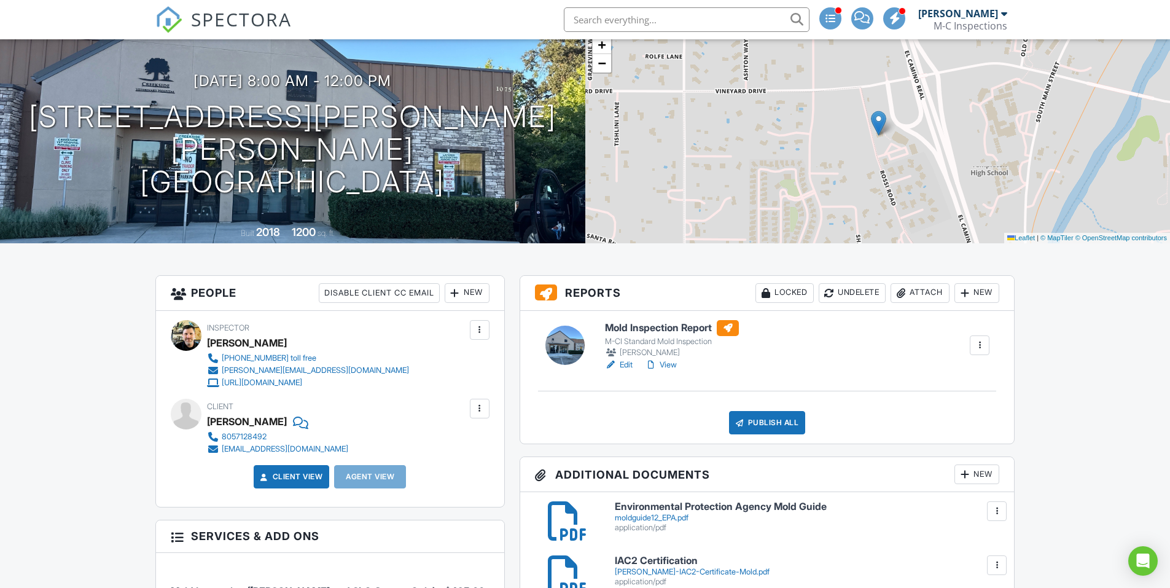
click at [929, 297] on div "Attach" at bounding box center [919, 293] width 59 height 20
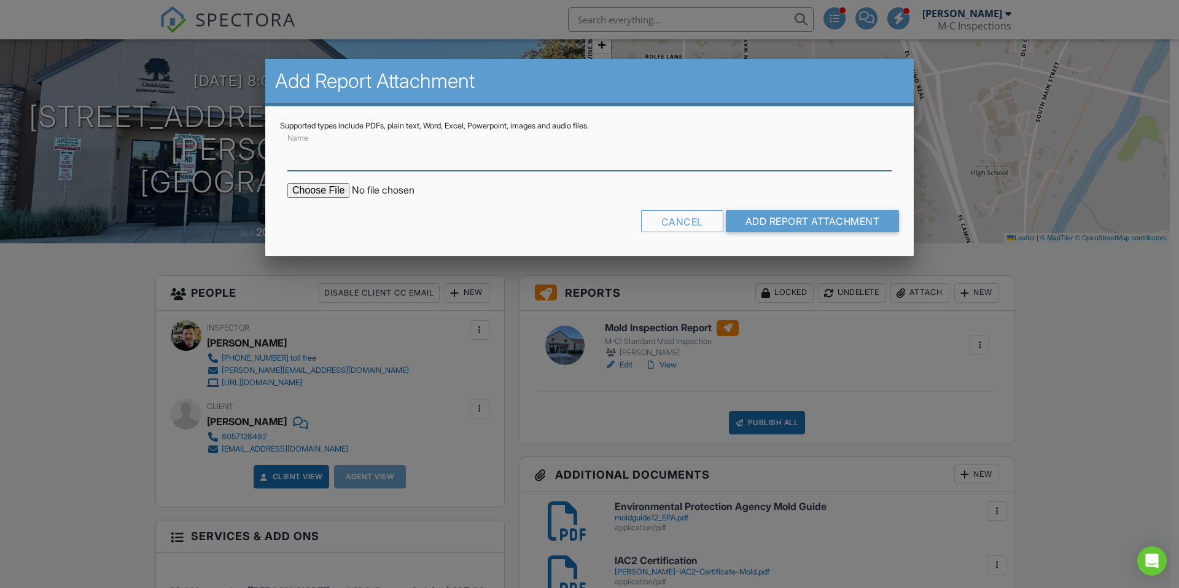
click at [464, 159] on input "Name" at bounding box center [589, 156] width 604 height 30
type input "Mold Report"
click at [314, 192] on input "file" at bounding box center [391, 190] width 209 height 15
type input "C:\fakepath\LAYERED ACCOUNTING SPORE TRAP-SURFACE ANALYSIS REPORT 1622082725031…"
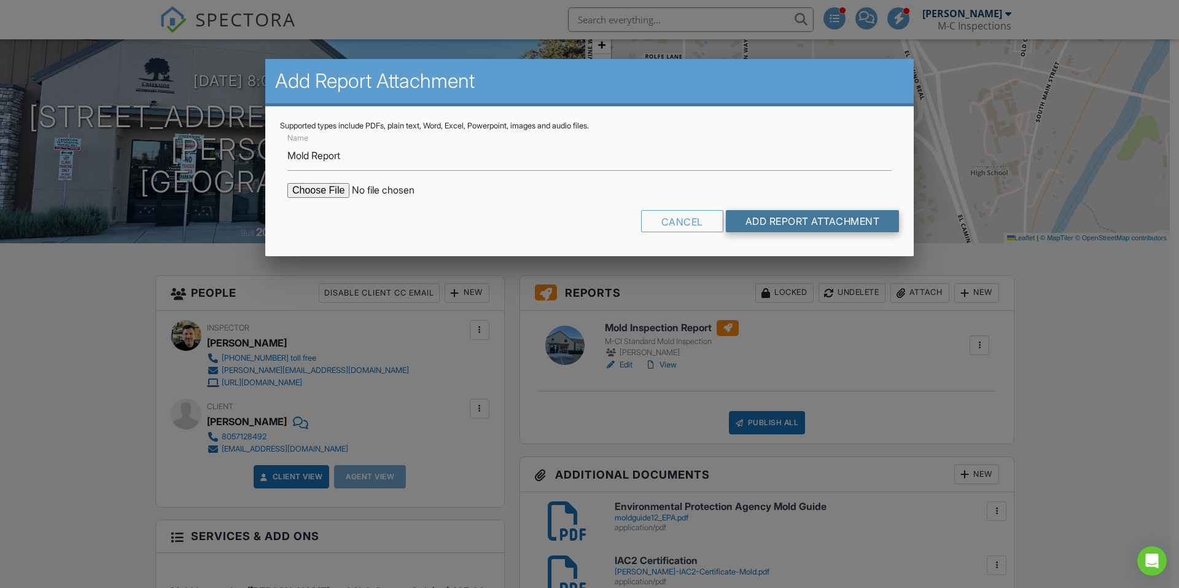
click at [788, 217] on input "Add Report Attachment" at bounding box center [813, 221] width 174 height 22
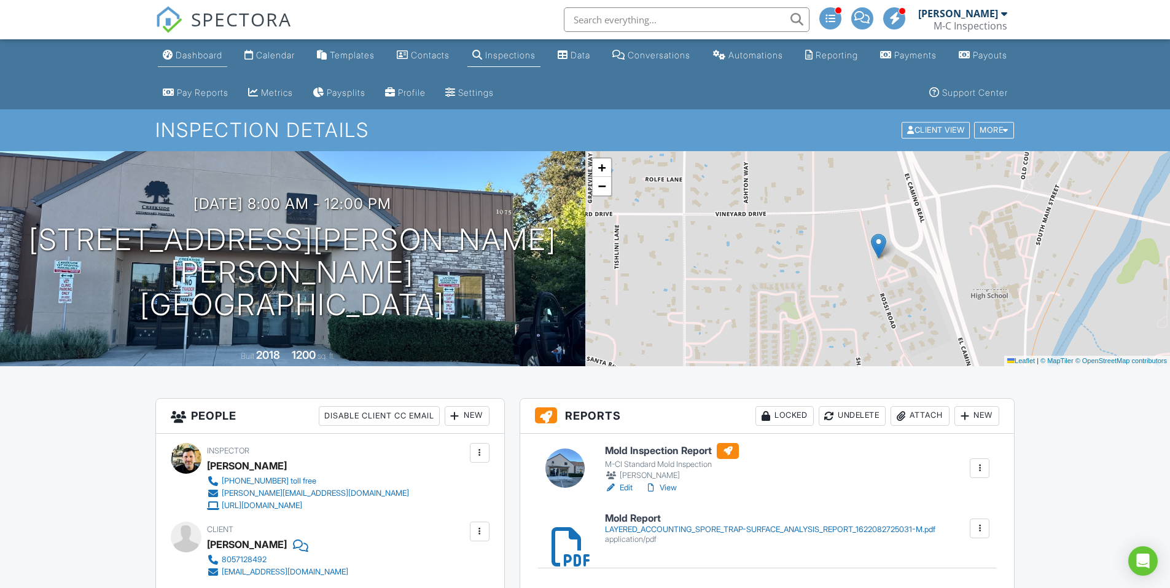
click at [203, 60] on div "Dashboard" at bounding box center [199, 55] width 47 height 10
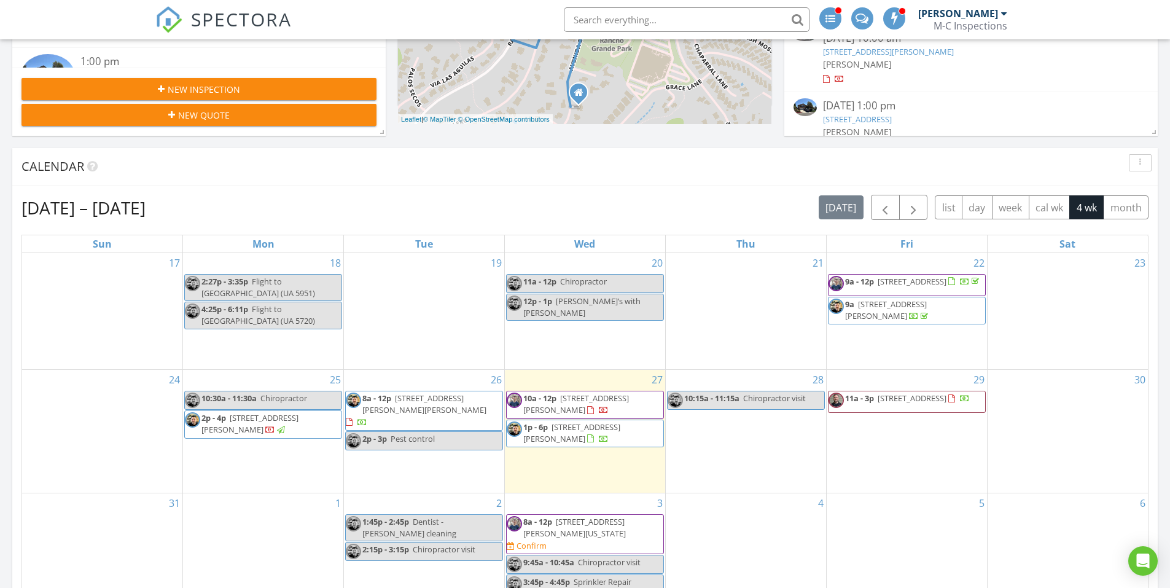
scroll to position [491, 0]
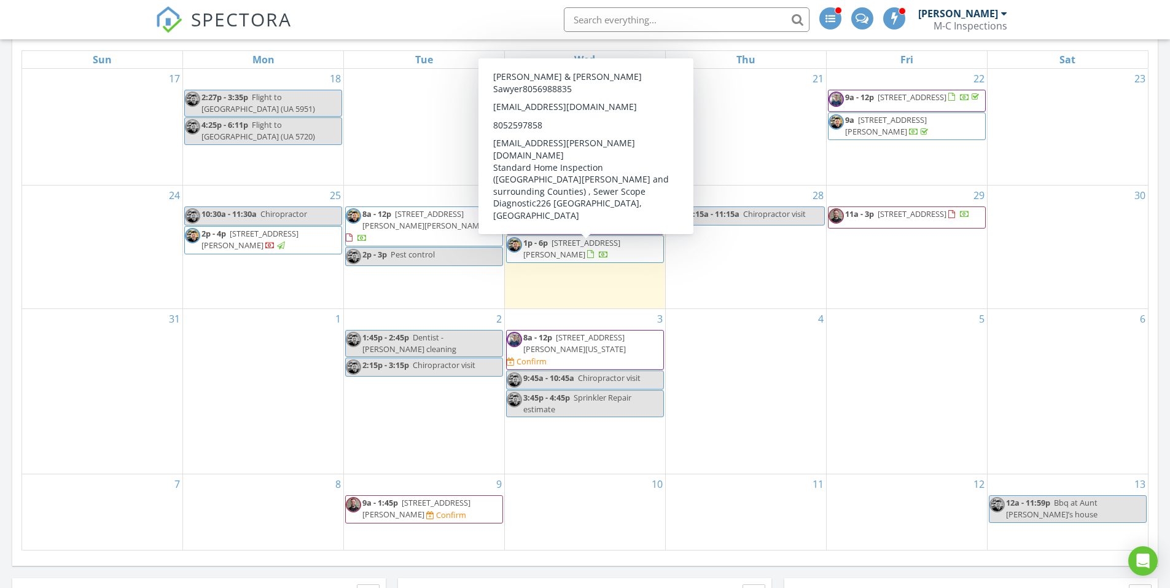
click at [598, 261] on div at bounding box center [597, 255] width 21 height 12
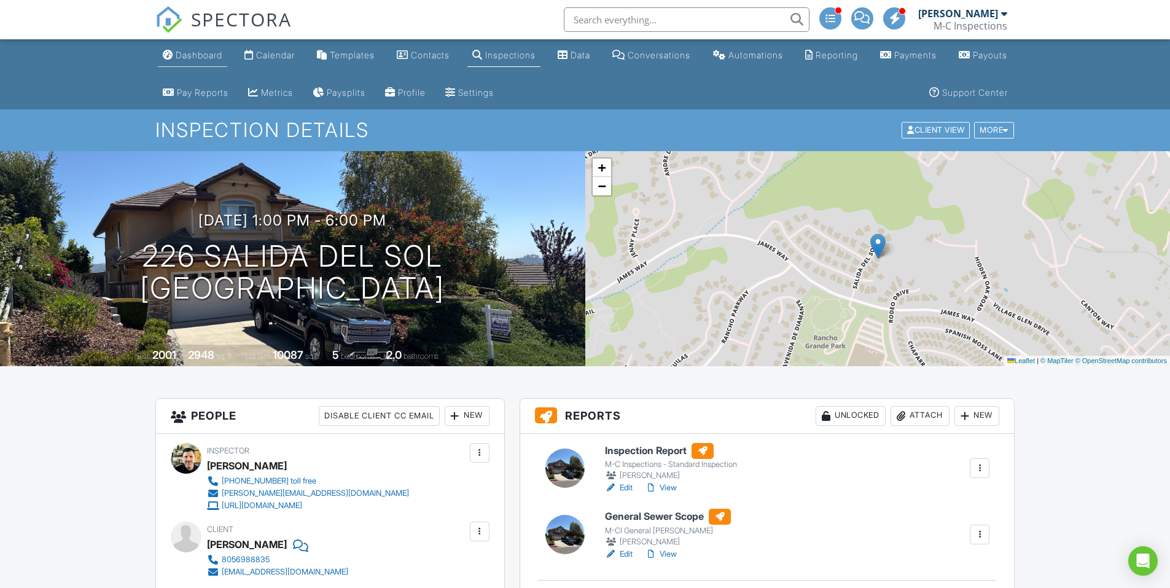
click at [210, 63] on link "Dashboard" at bounding box center [192, 55] width 69 height 23
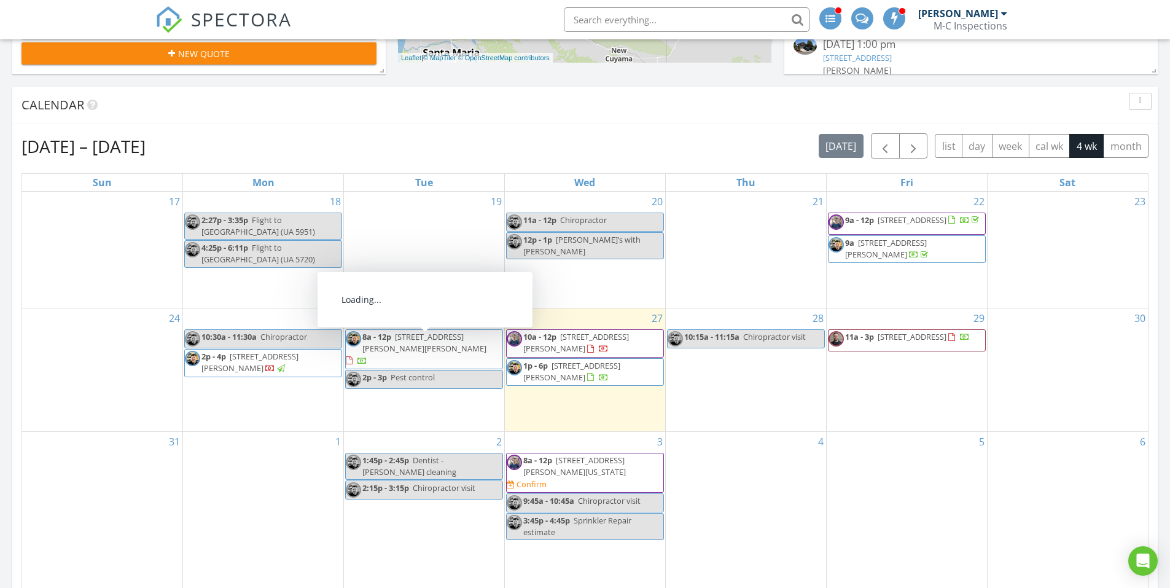
click at [435, 351] on span "8a - 12p 1075 Rossi Rd B, Templeton 93465" at bounding box center [424, 349] width 157 height 36
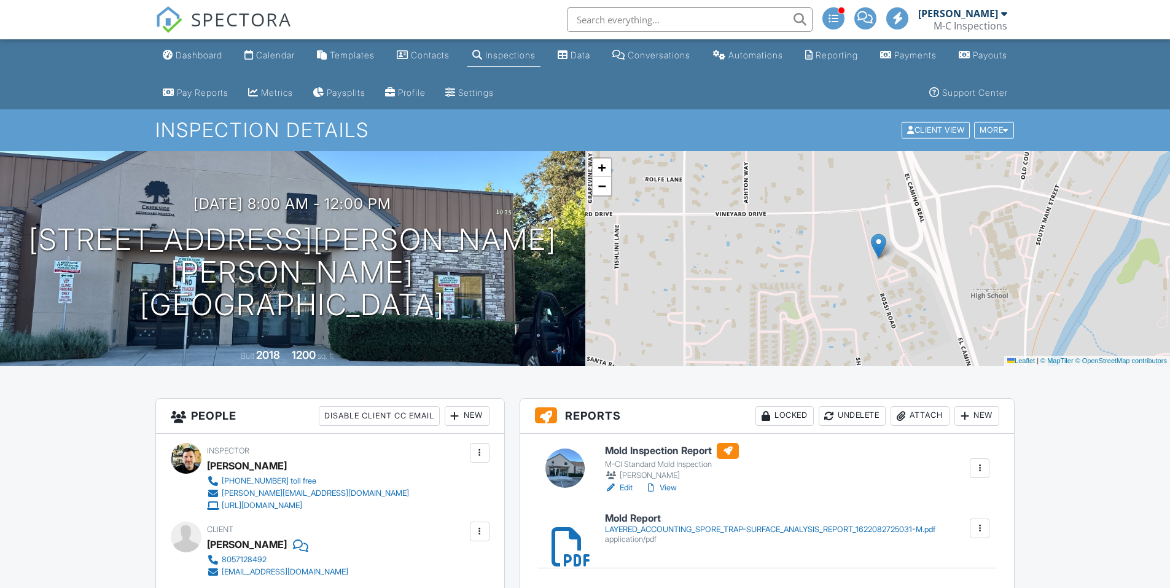
click at [627, 481] on link "Edit" at bounding box center [619, 487] width 28 height 12
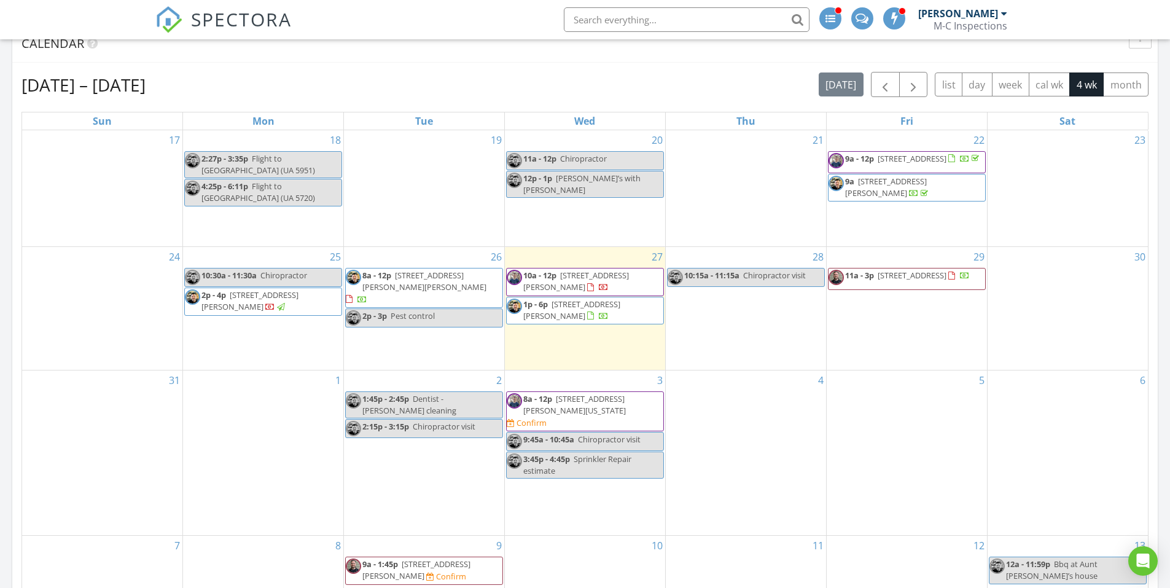
scroll to position [553, 0]
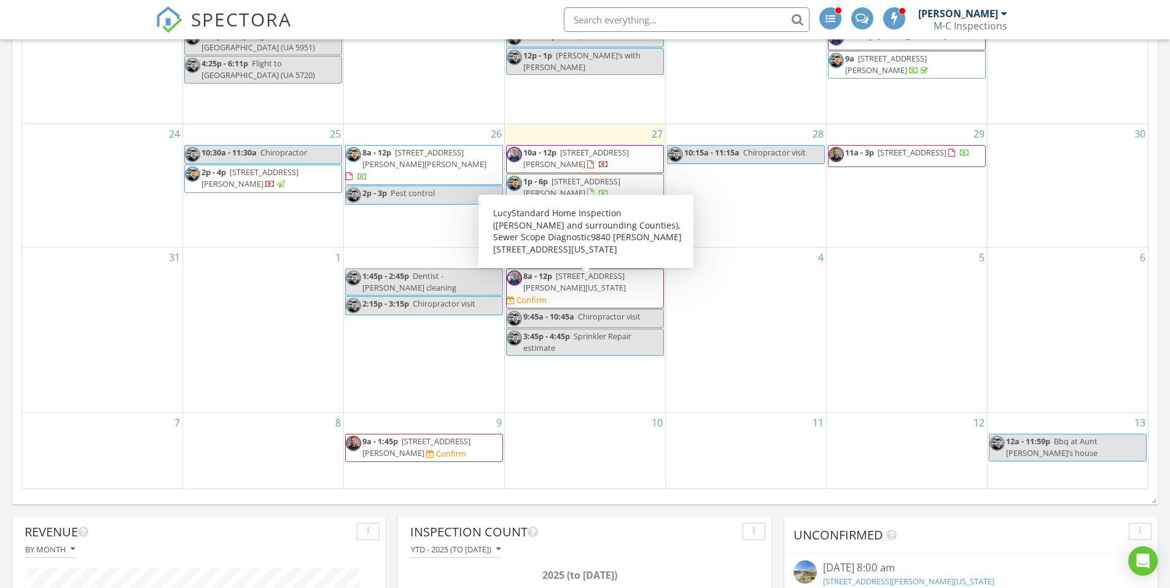
click at [596, 287] on span "9840 Margery Ave, California City 93505" at bounding box center [574, 281] width 103 height 23
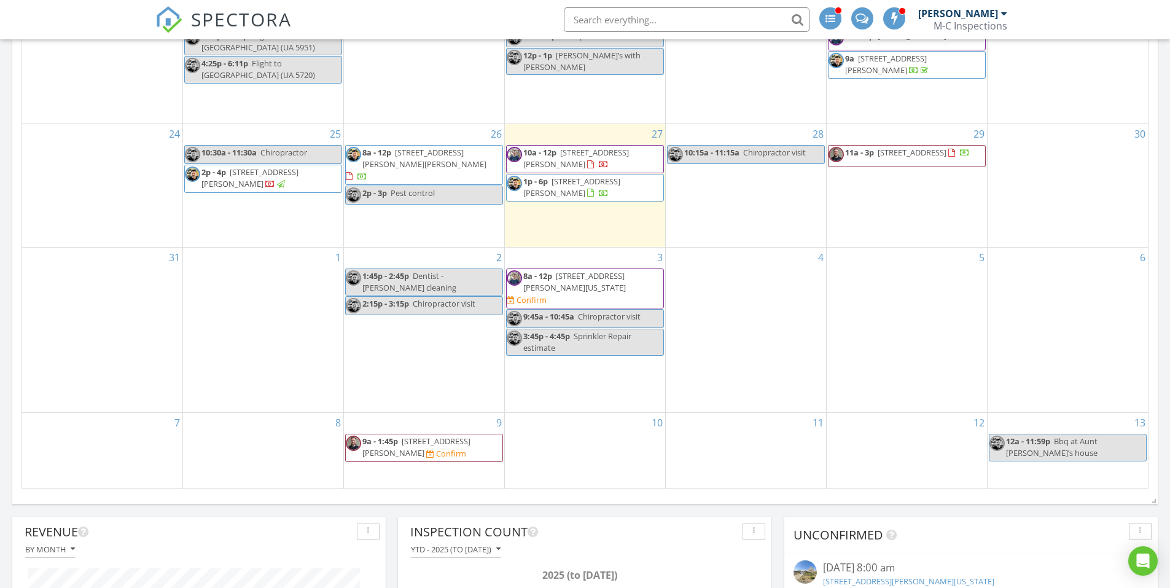
scroll to position [491, 0]
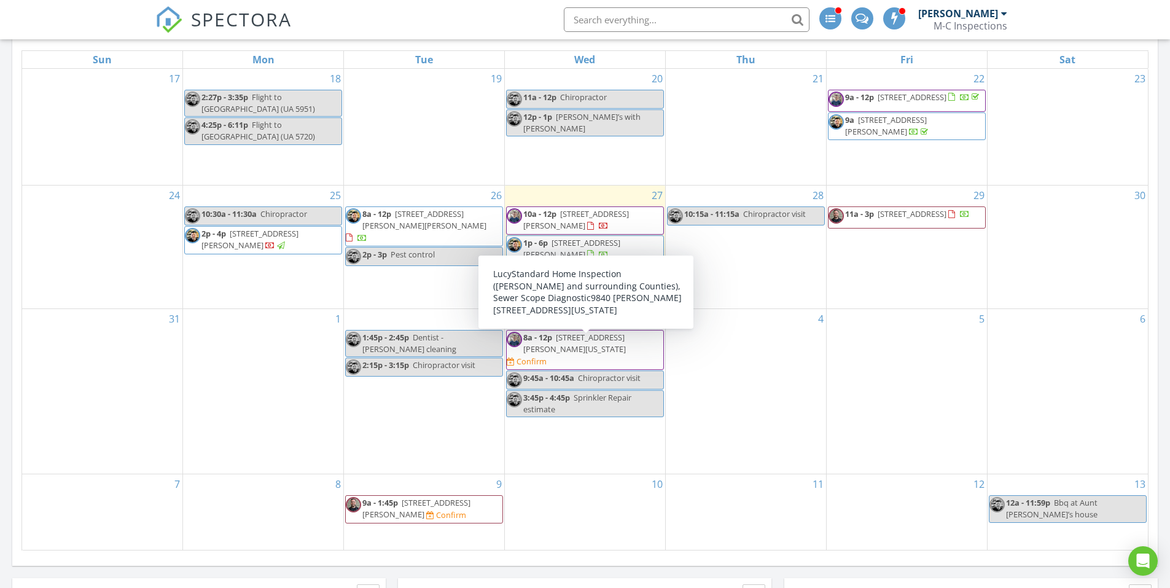
click at [597, 351] on span "8a - 12p 9840 Margery Ave, California City 93505 Confirm" at bounding box center [584, 350] width 157 height 36
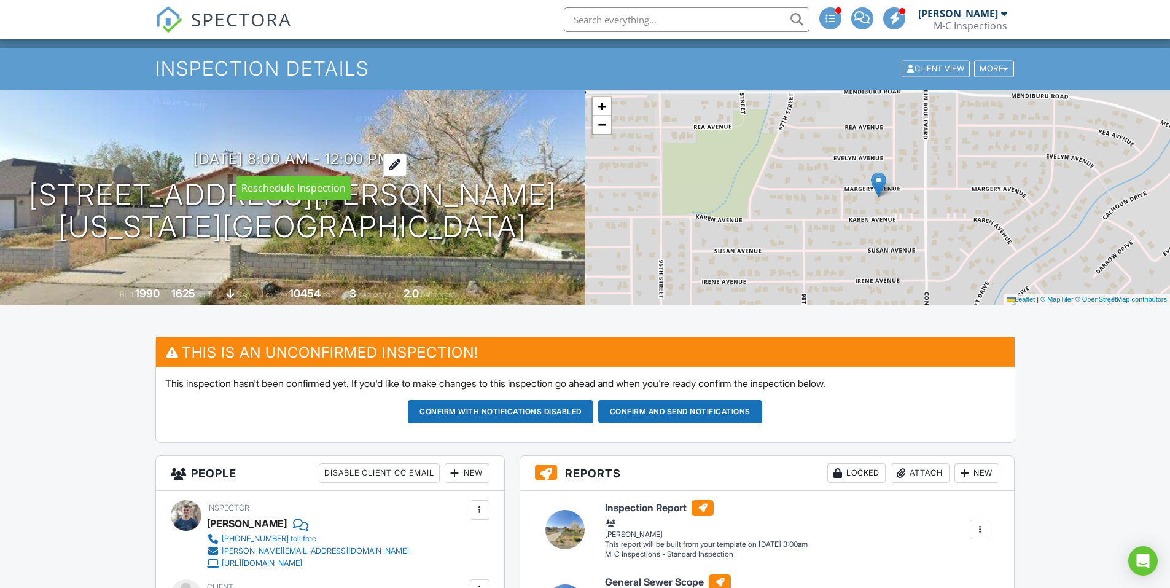
click at [406, 160] on div at bounding box center [394, 164] width 23 height 23
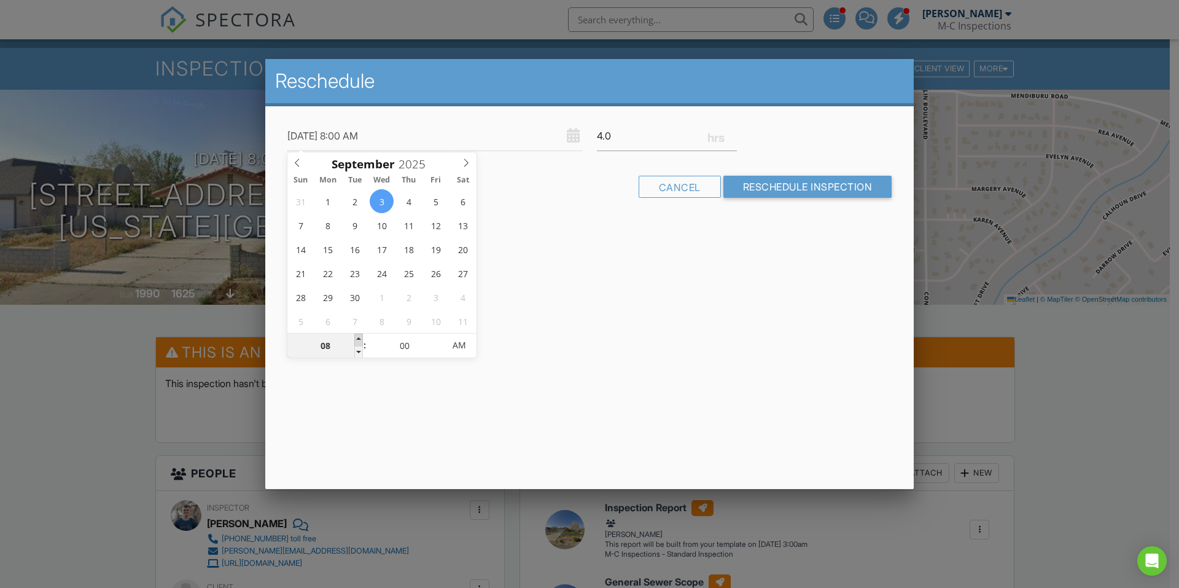
click at [359, 338] on span at bounding box center [358, 339] width 9 height 12
type input "09/03/2025 9:00 AM"
type input "09"
type input "09/03/2025 10:00 AM"
type input "10"
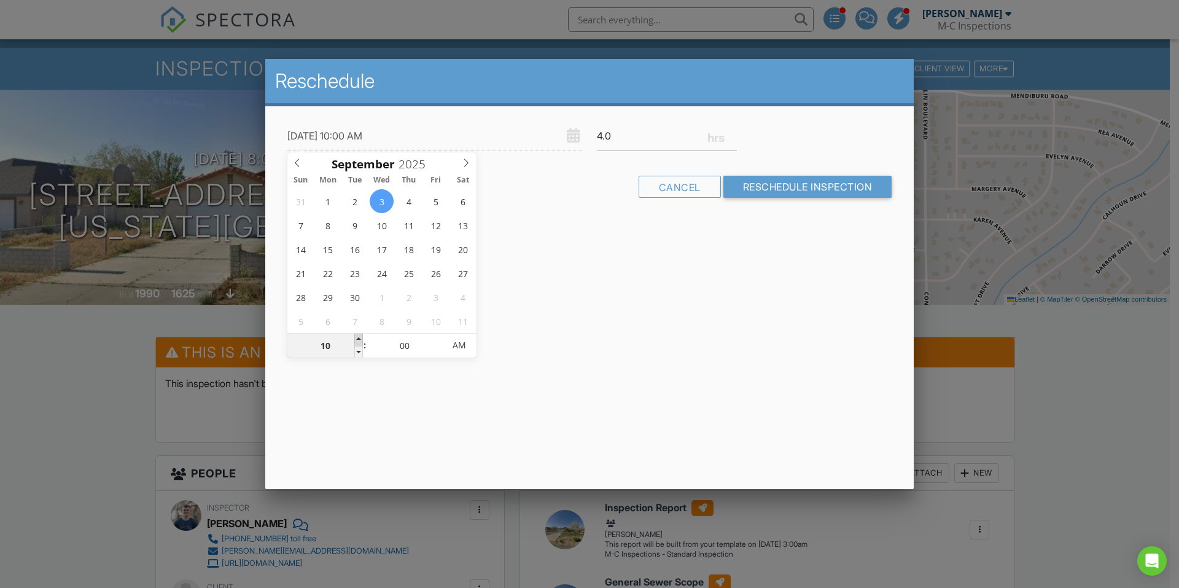
click at [359, 338] on span at bounding box center [358, 339] width 9 height 12
type input "09/03/2025 11:00 AM"
type input "11"
click at [359, 338] on span at bounding box center [358, 339] width 9 height 12
type input "09/03/2025 12:00 PM"
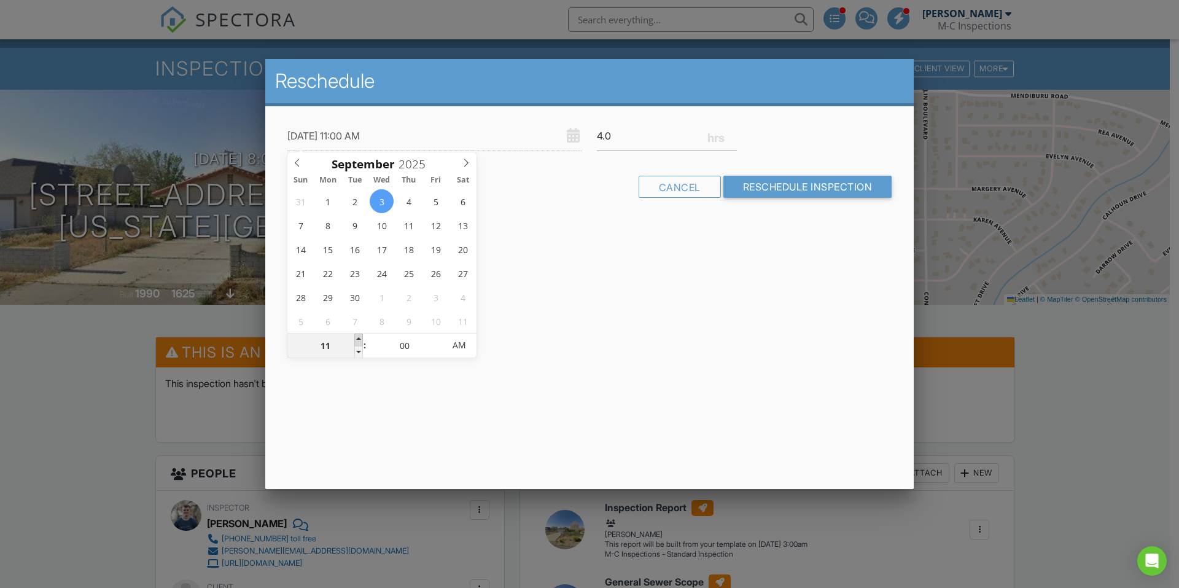
type input "12"
click at [359, 338] on span at bounding box center [358, 339] width 9 height 12
type input "[DATE] 1:00 PM"
type input "01"
click at [359, 338] on span at bounding box center [358, 339] width 9 height 12
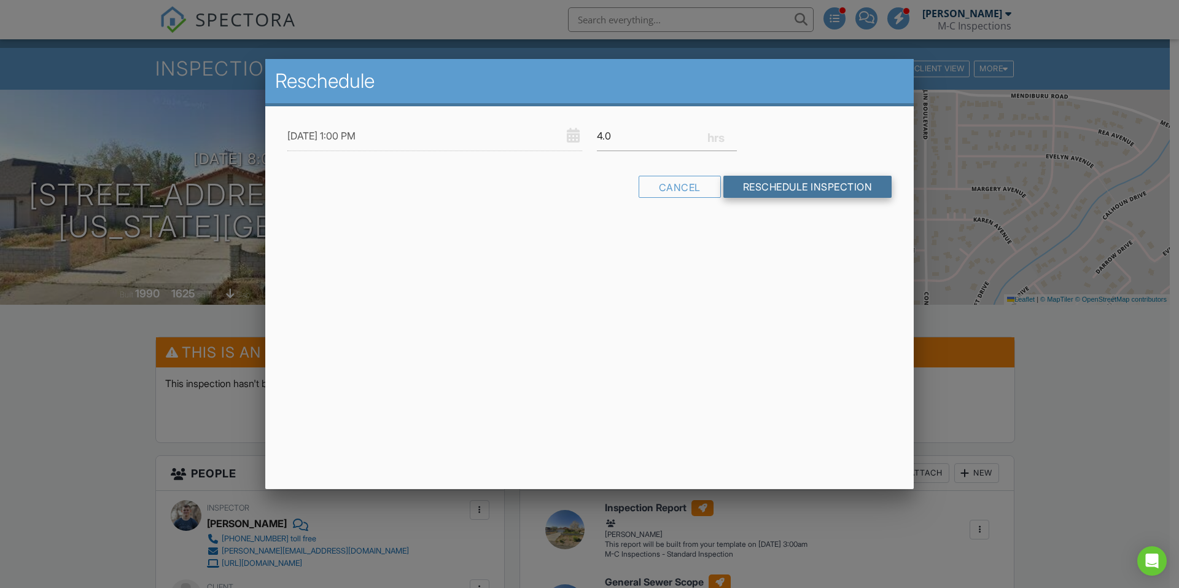
click at [817, 190] on input "Reschedule Inspection" at bounding box center [807, 187] width 169 height 22
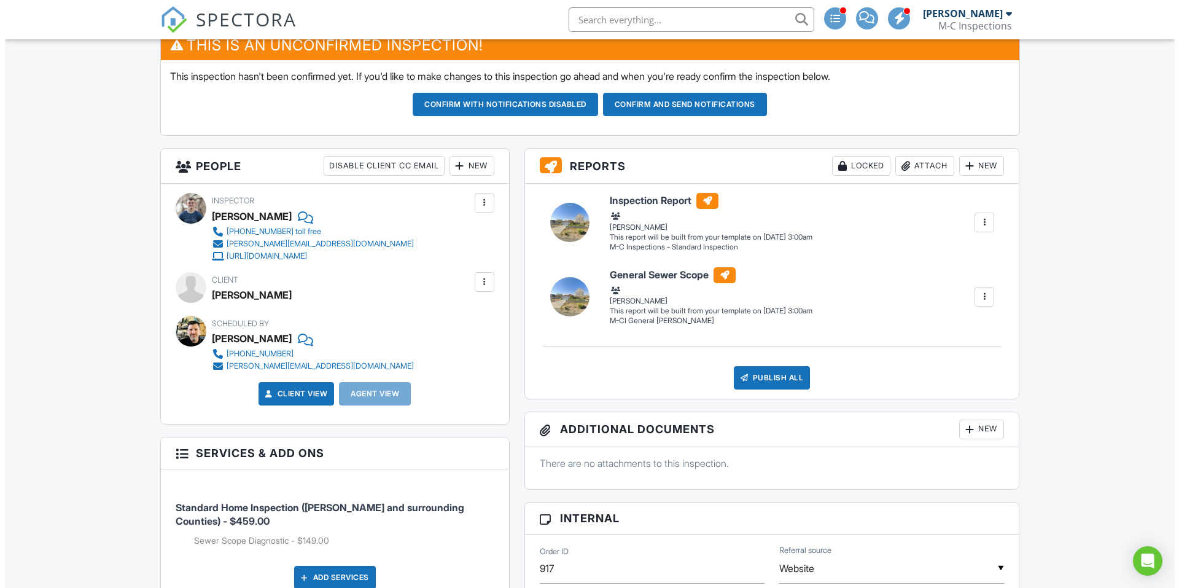
scroll to position [307, 0]
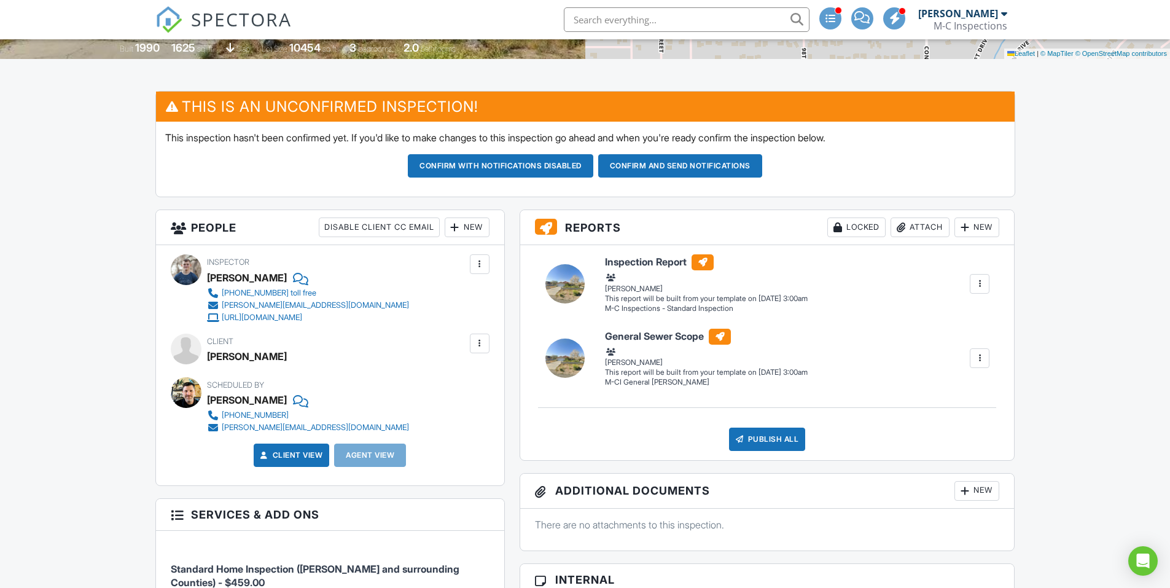
click at [481, 341] on div at bounding box center [479, 343] width 12 height 12
click at [451, 381] on li "Edit" at bounding box center [450, 380] width 63 height 31
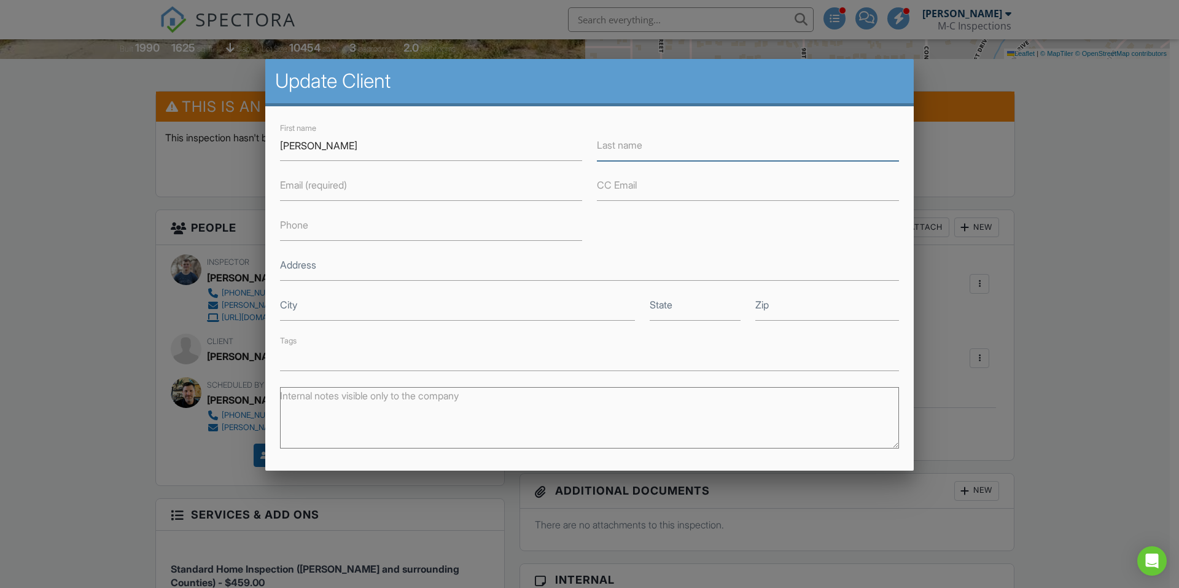
click at [653, 156] on input "Last name" at bounding box center [748, 146] width 302 height 30
type input "[PERSON_NAME]"
click at [458, 187] on input "Email (required)" at bounding box center [431, 186] width 302 height 30
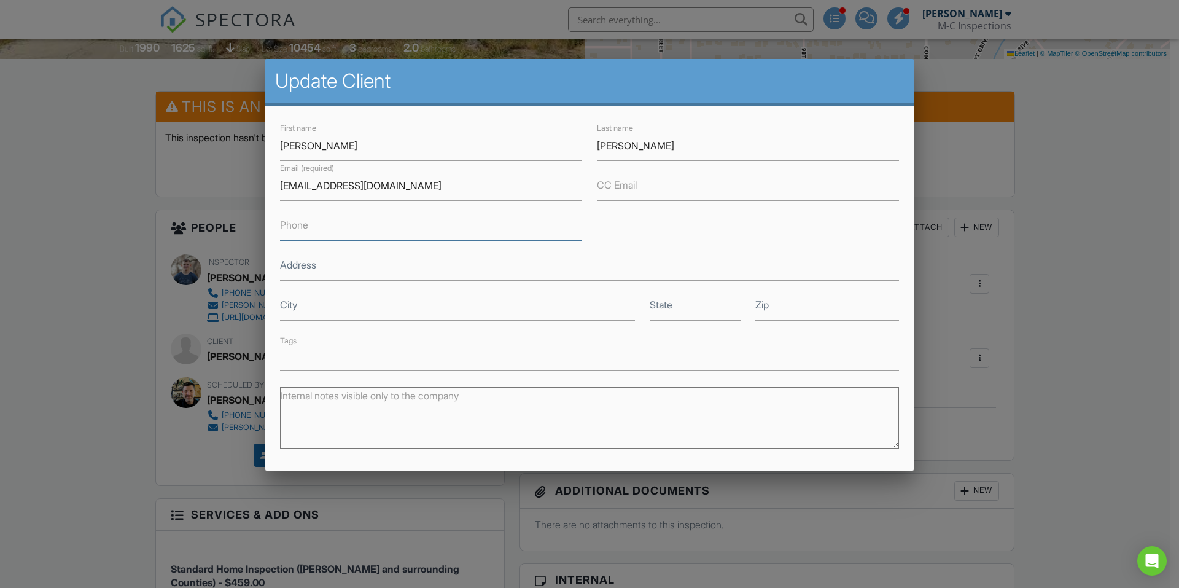
click at [443, 230] on input "Phone" at bounding box center [431, 226] width 302 height 30
click at [299, 184] on input "lucy1205@gmail.com" at bounding box center [431, 186] width 302 height 30
type input "[EMAIL_ADDRESS][DOMAIN_NAME]"
click at [502, 226] on input "Phone" at bounding box center [431, 226] width 302 height 30
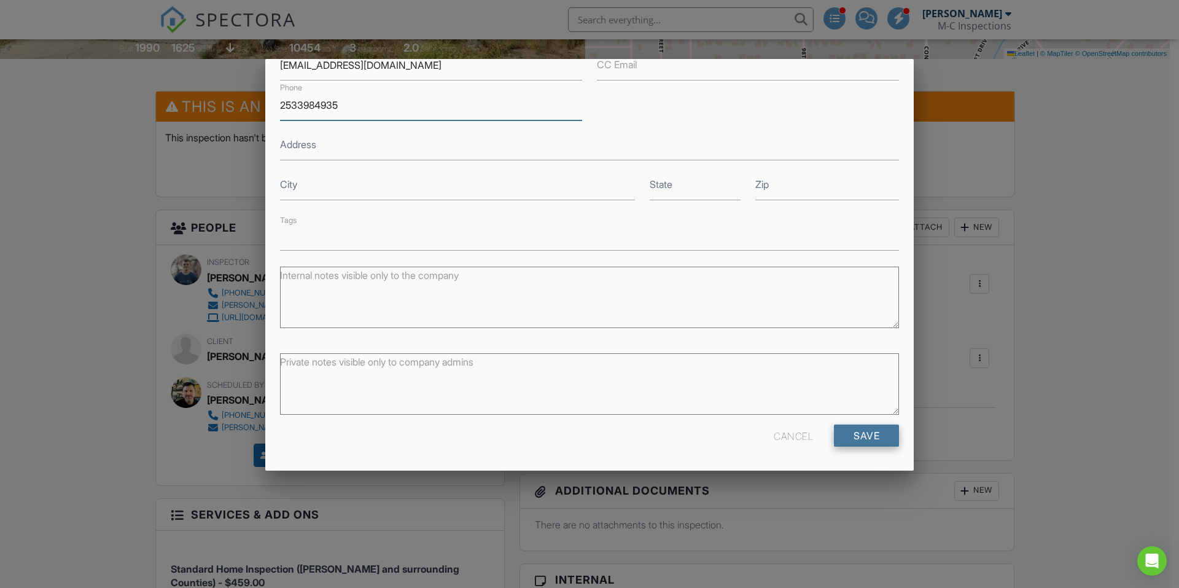
type input "2533984935"
click at [837, 432] on input "Save" at bounding box center [866, 435] width 65 height 22
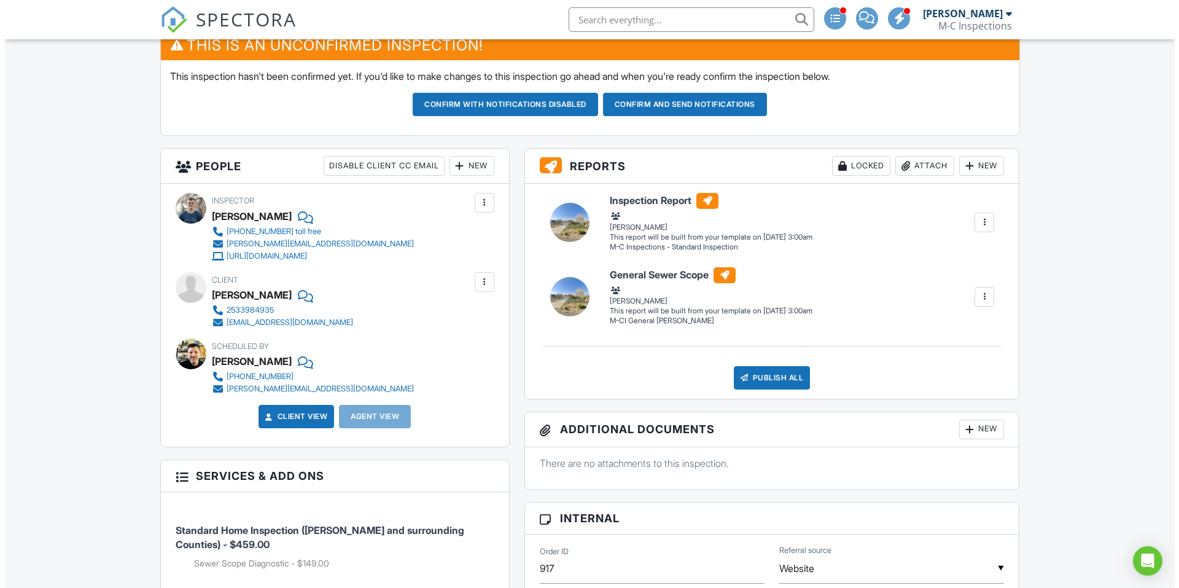
scroll to position [307, 0]
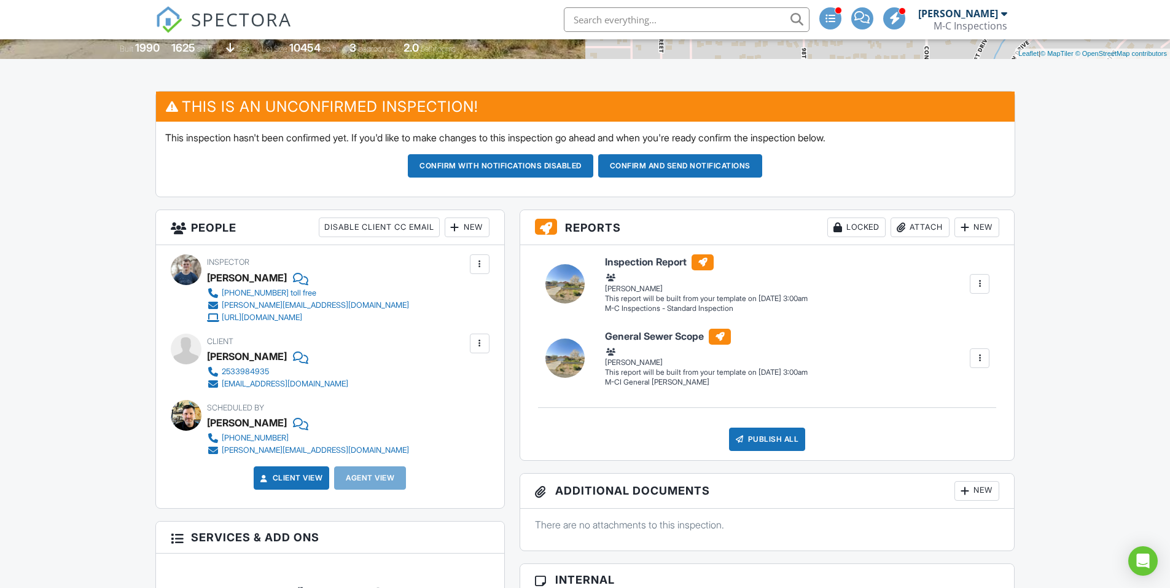
click at [991, 358] on div "General Sewer Scope M-CI General Sewer Scope Jason Cantrell Edit View General S…" at bounding box center [797, 357] width 400 height 59
click at [980, 357] on div at bounding box center [979, 358] width 12 height 12
click at [926, 444] on div "Delete" at bounding box center [919, 443] width 26 height 14
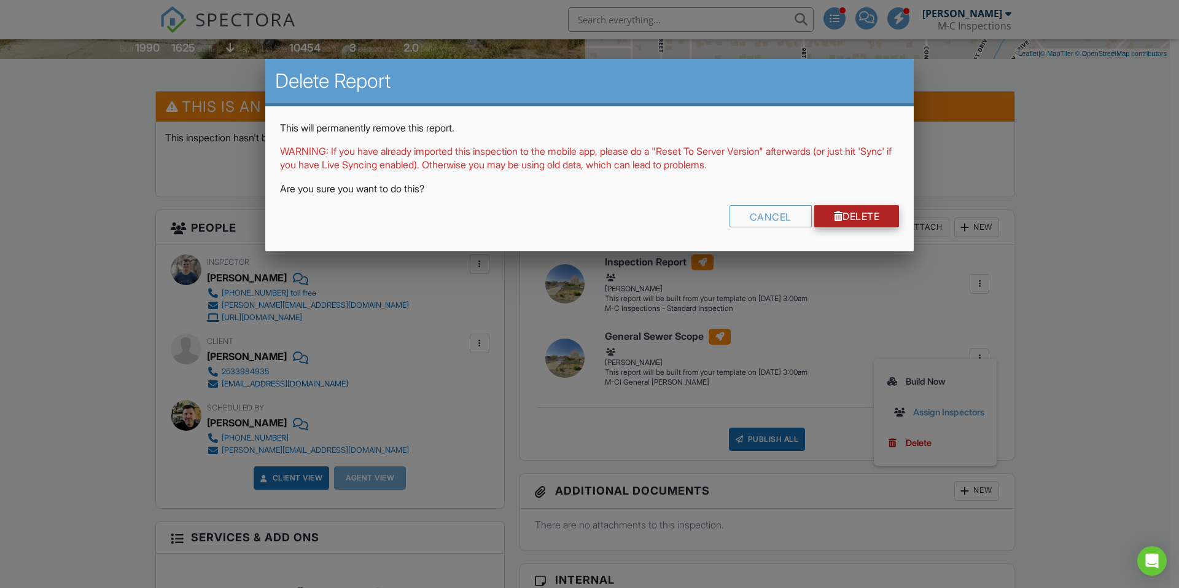
click at [866, 209] on link "Delete" at bounding box center [856, 216] width 85 height 22
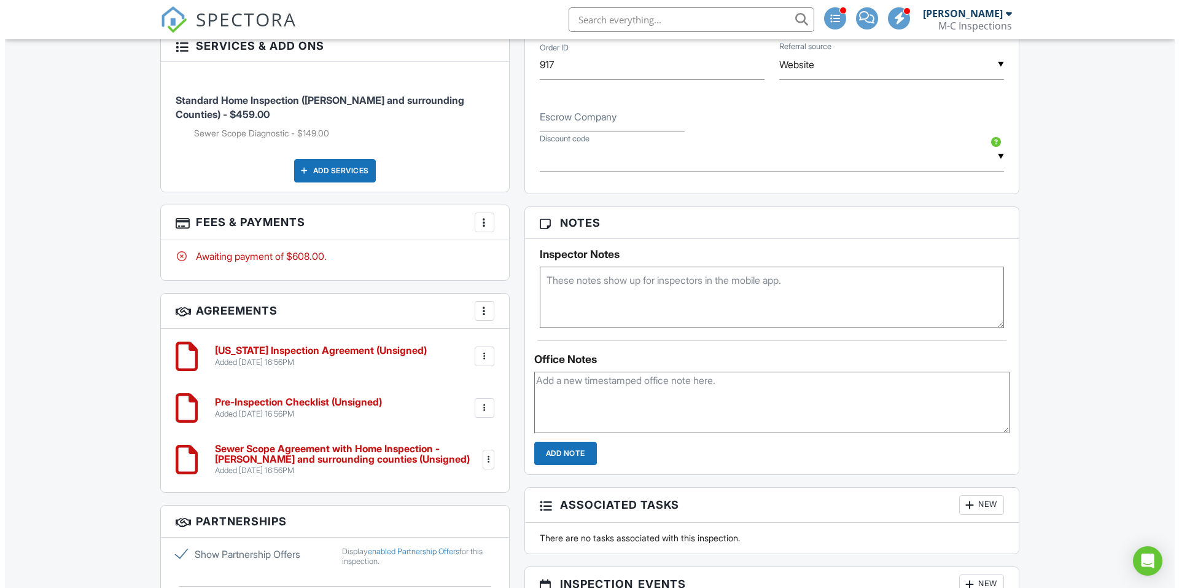
scroll to position [675, 0]
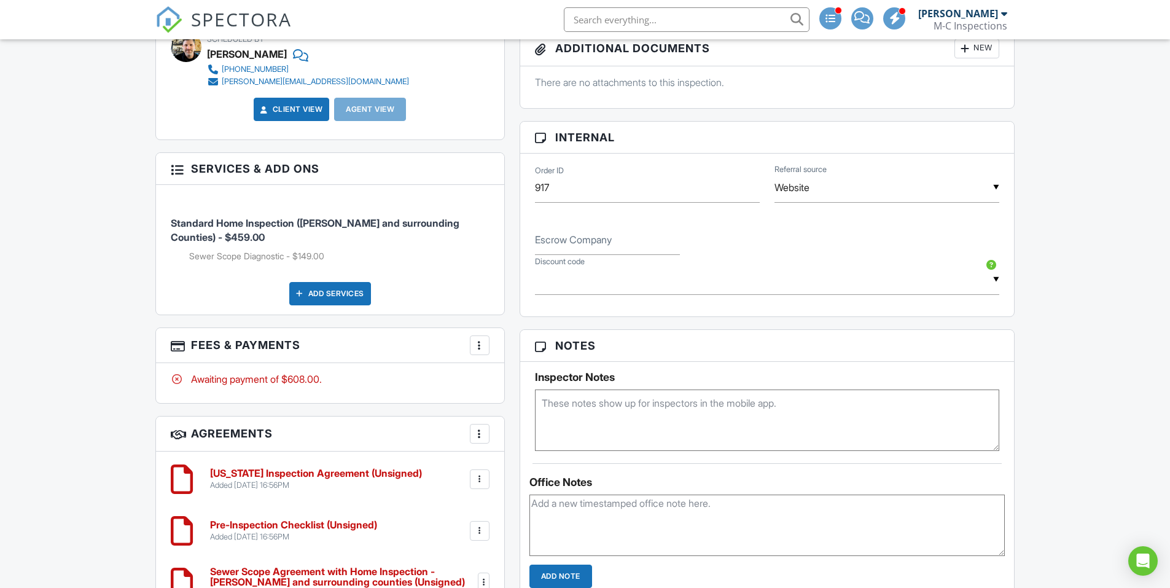
click at [477, 343] on div at bounding box center [479, 345] width 12 height 12
drag, startPoint x: 530, startPoint y: 389, endPoint x: 537, endPoint y: 381, distance: 9.6
click at [530, 389] on li "Edit Fees & Payments" at bounding box center [541, 382] width 128 height 31
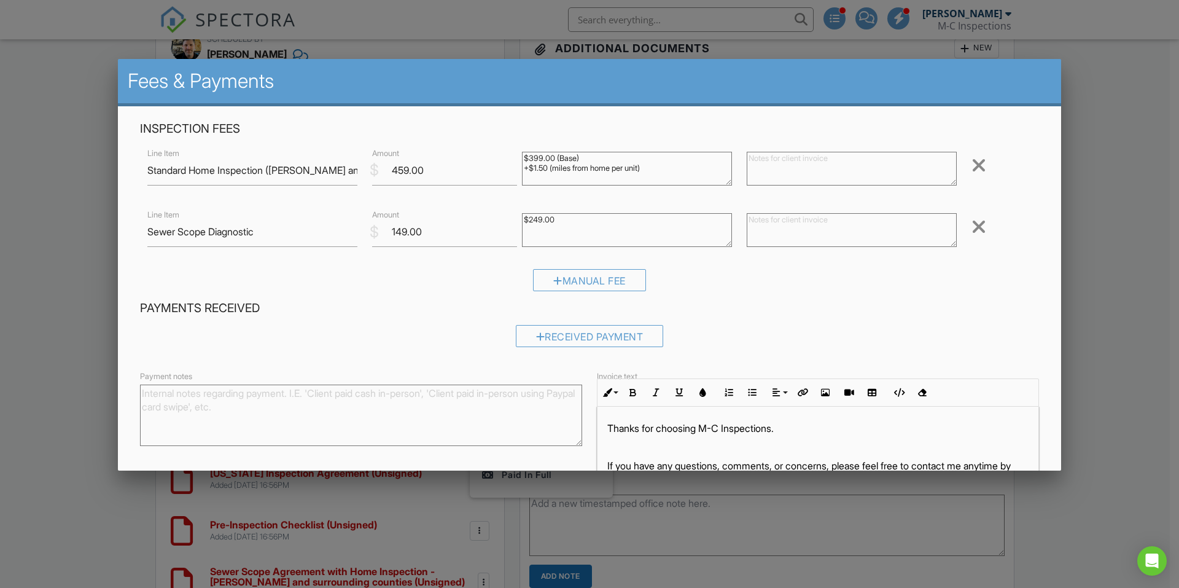
click at [971, 225] on div at bounding box center [978, 227] width 15 height 20
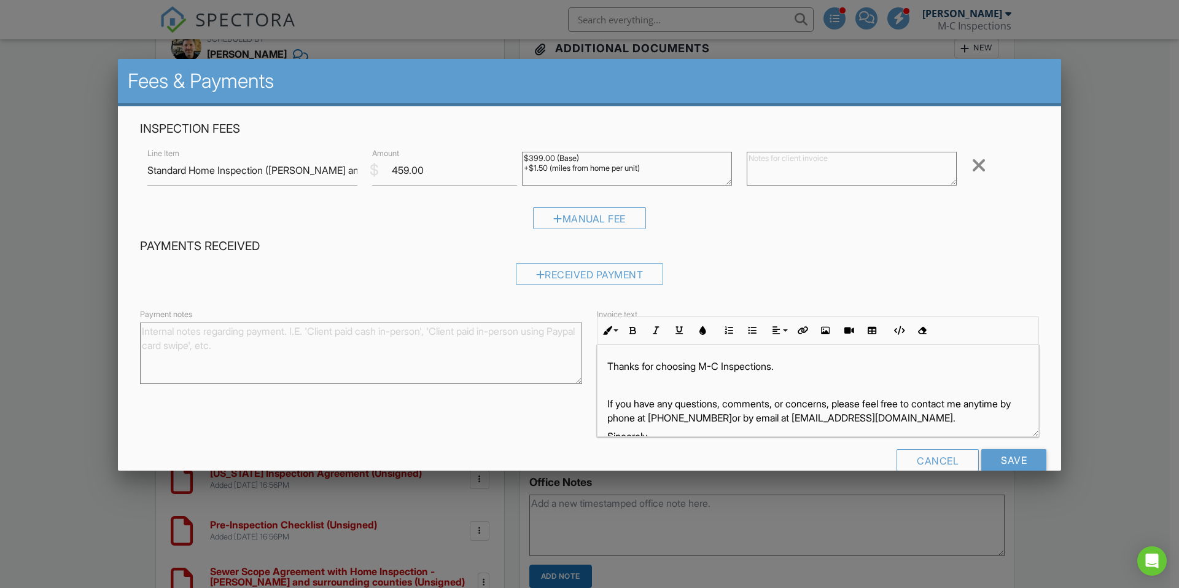
scroll to position [25, 0]
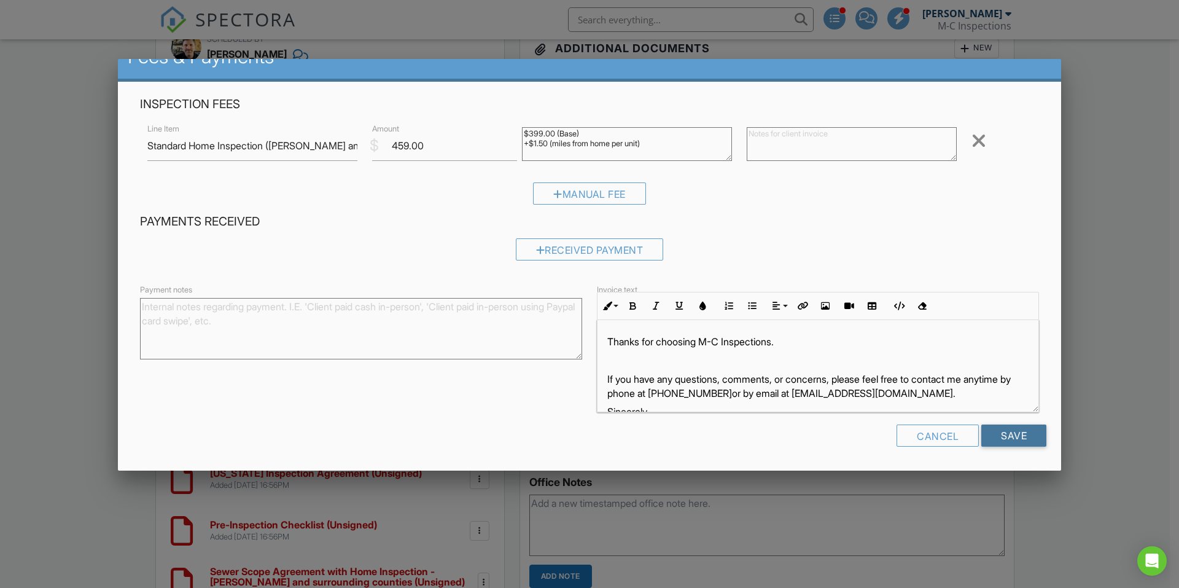
click at [990, 435] on input "Save" at bounding box center [1013, 435] width 65 height 22
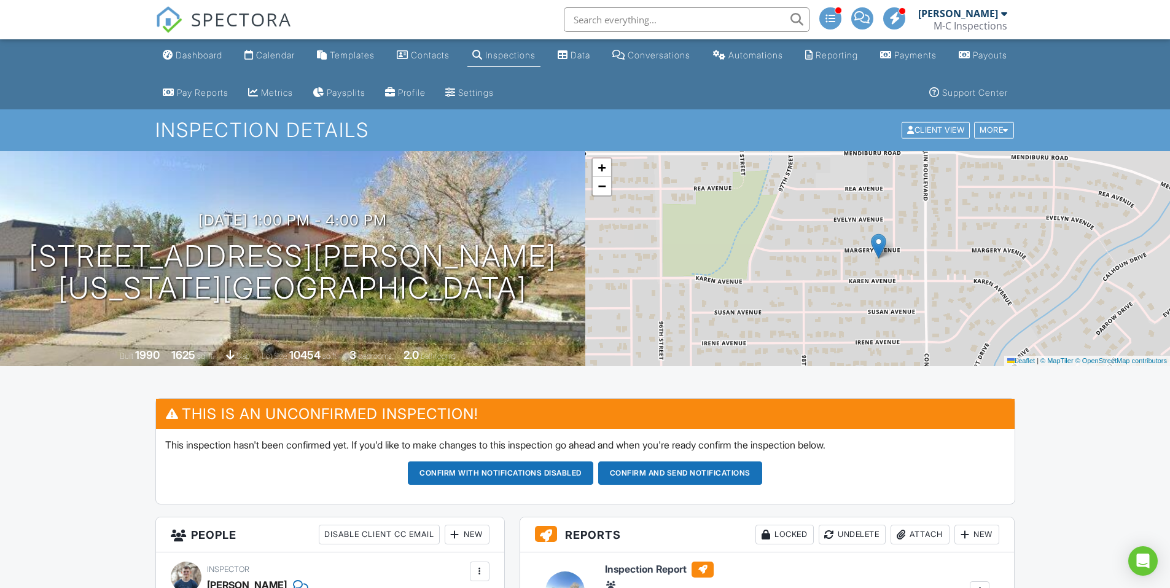
click at [593, 471] on button "Confirm and send notifications" at bounding box center [500, 472] width 185 height 23
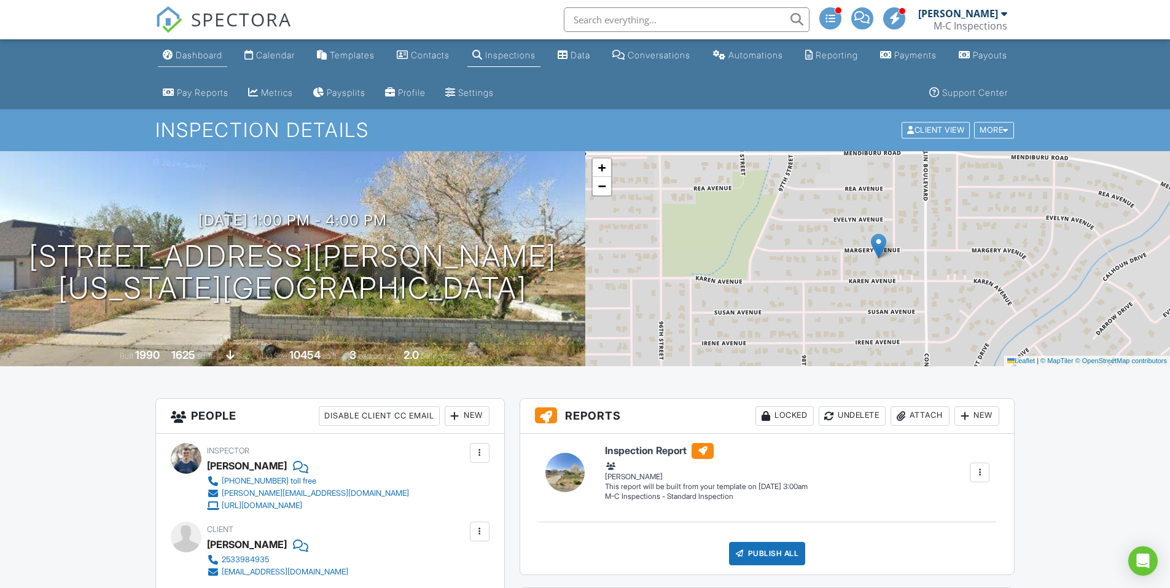
click at [195, 52] on div "Dashboard" at bounding box center [199, 55] width 47 height 10
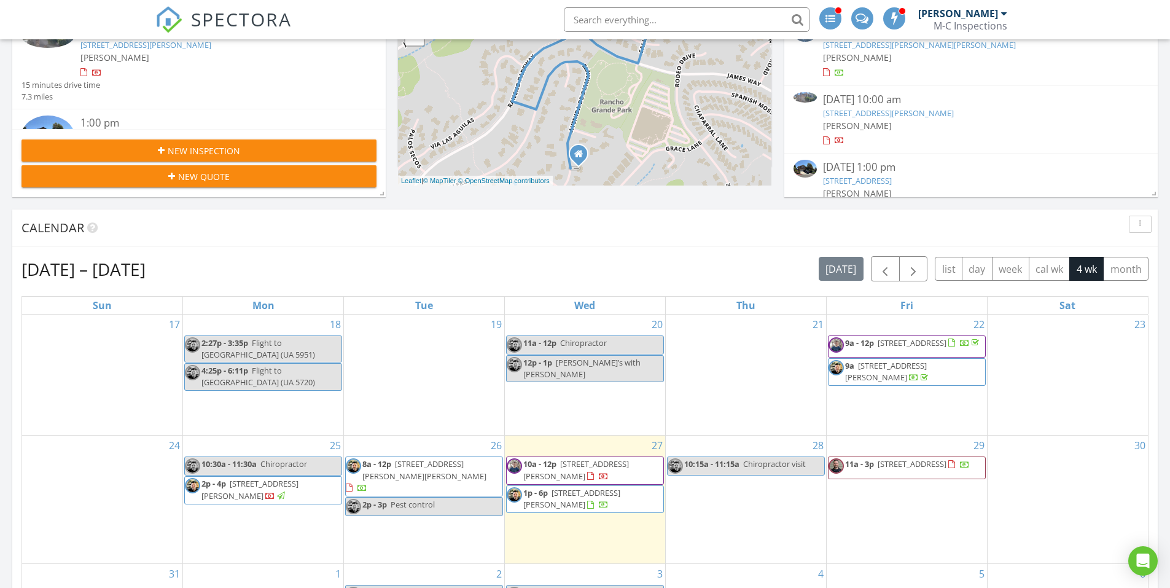
scroll to position [491, 0]
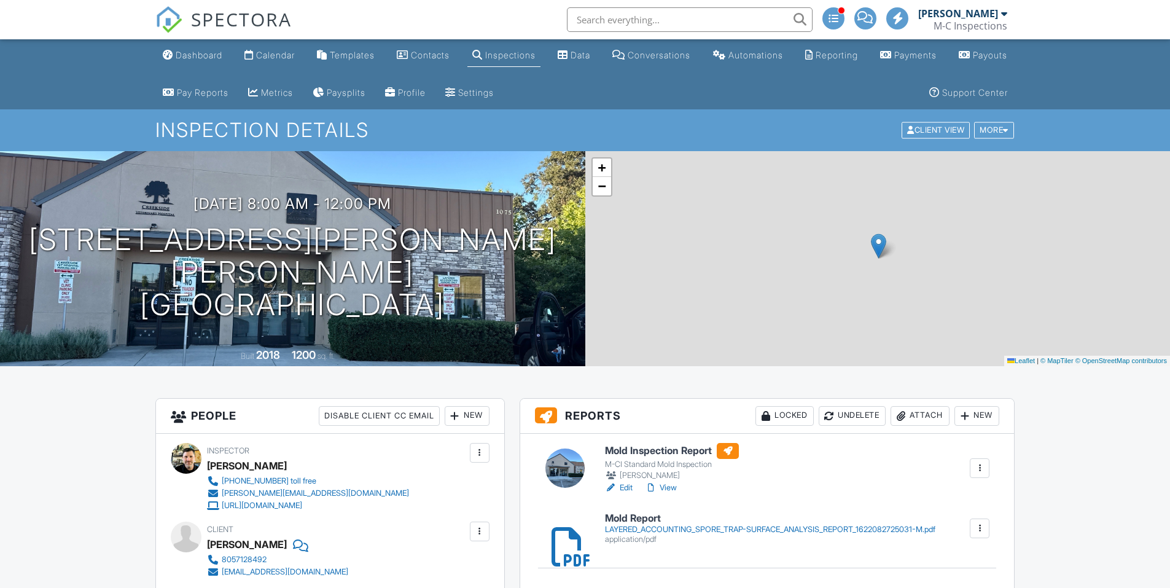
scroll to position [246, 0]
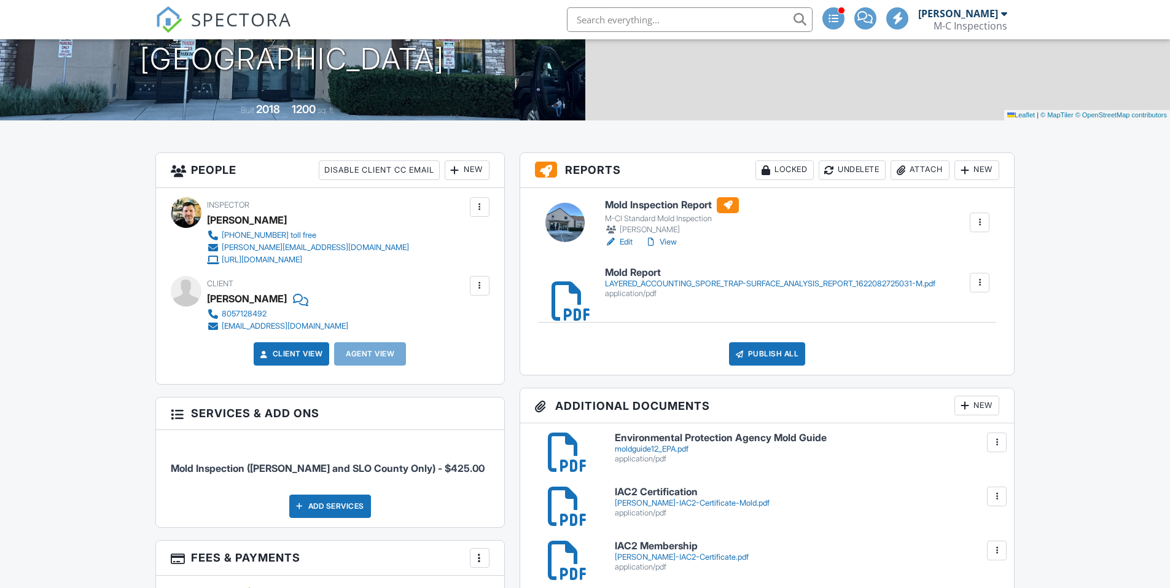
click at [623, 244] on link "Edit" at bounding box center [619, 242] width 28 height 12
